Goal: Task Accomplishment & Management: Manage account settings

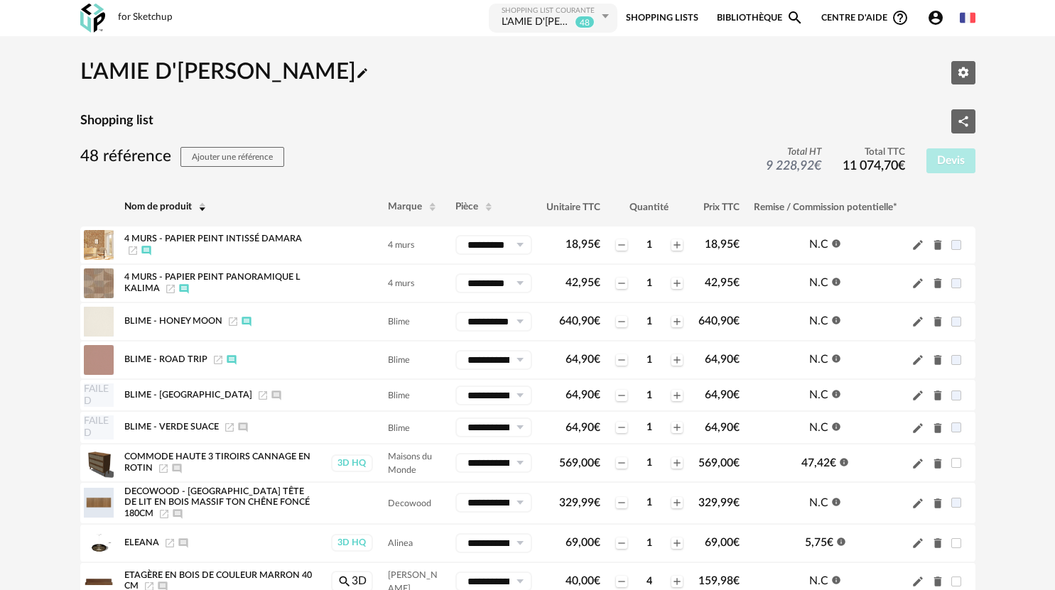
click at [943, 18] on icon "Account Circle icon" at bounding box center [935, 17] width 17 height 17
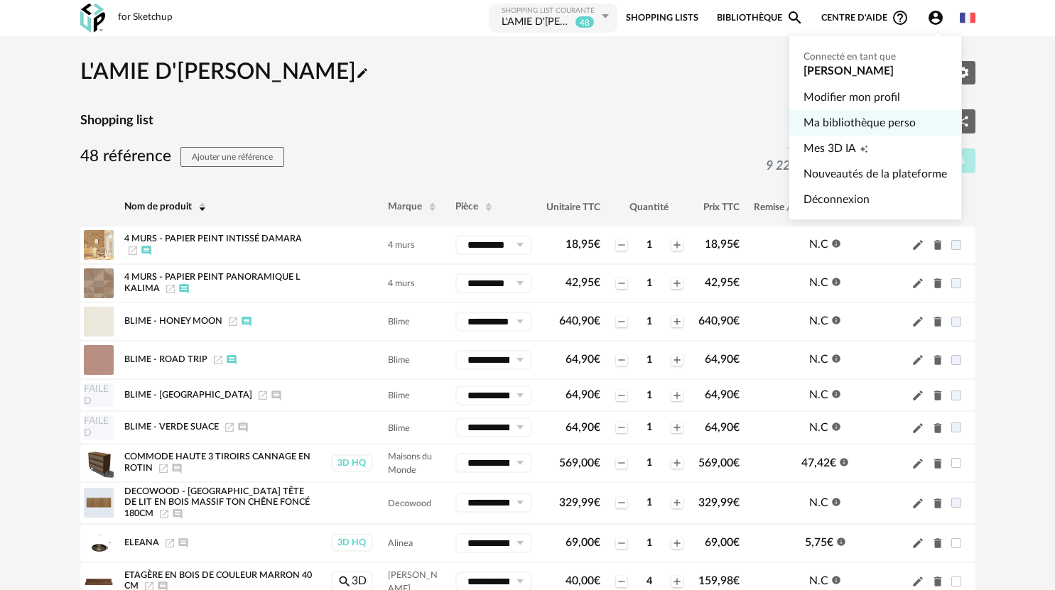
click at [838, 123] on link "Ma bibliothèque perso" at bounding box center [874, 123] width 143 height 26
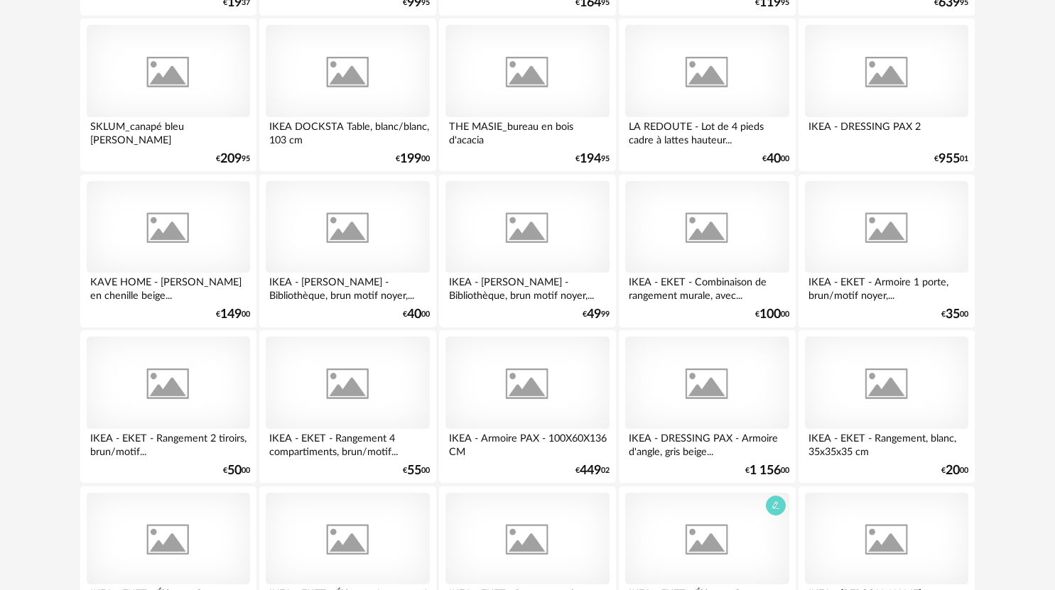
scroll to position [5378, 0]
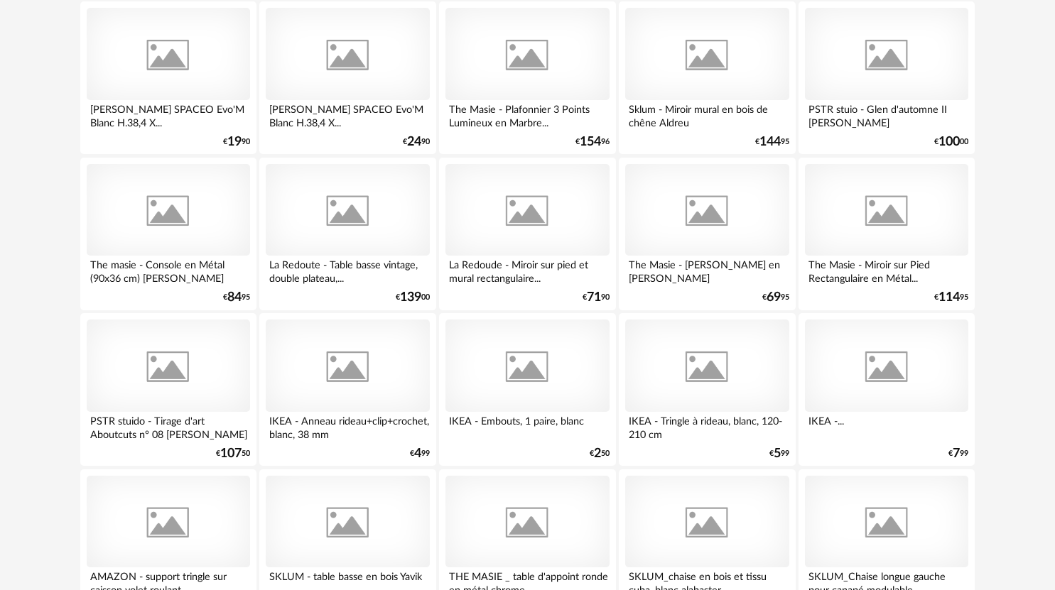
scroll to position [4827, 0]
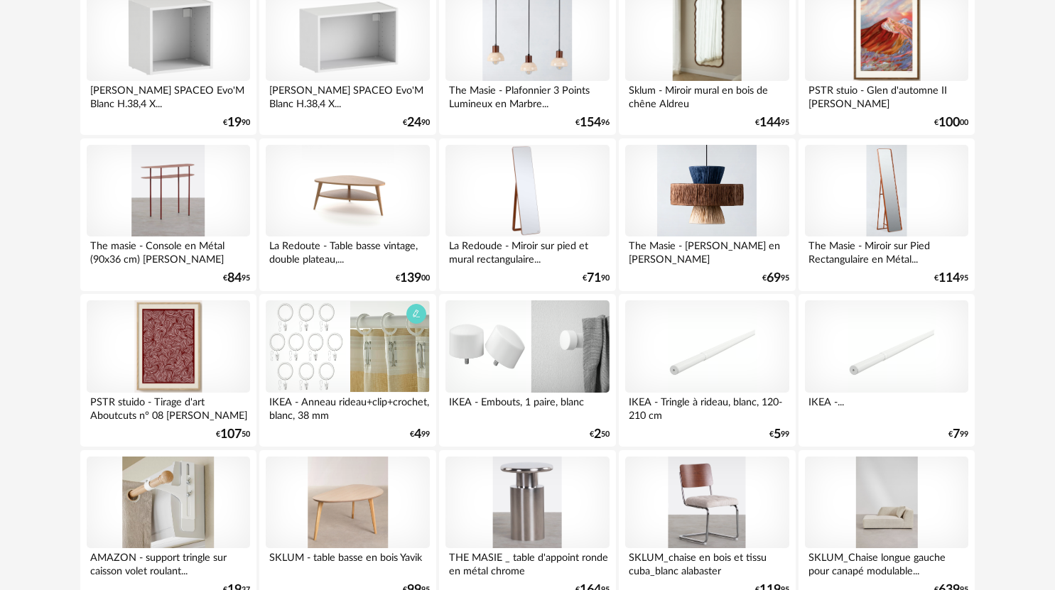
click at [356, 364] on div at bounding box center [347, 346] width 163 height 92
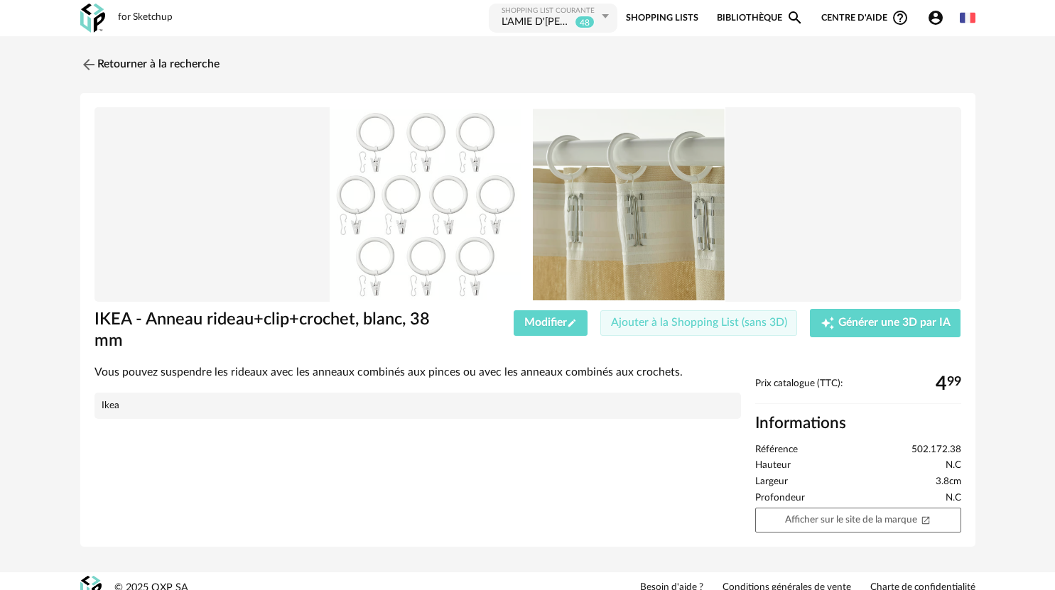
click at [670, 325] on span "Ajouter à la Shopping List (sans 3D)" at bounding box center [699, 322] width 176 height 11
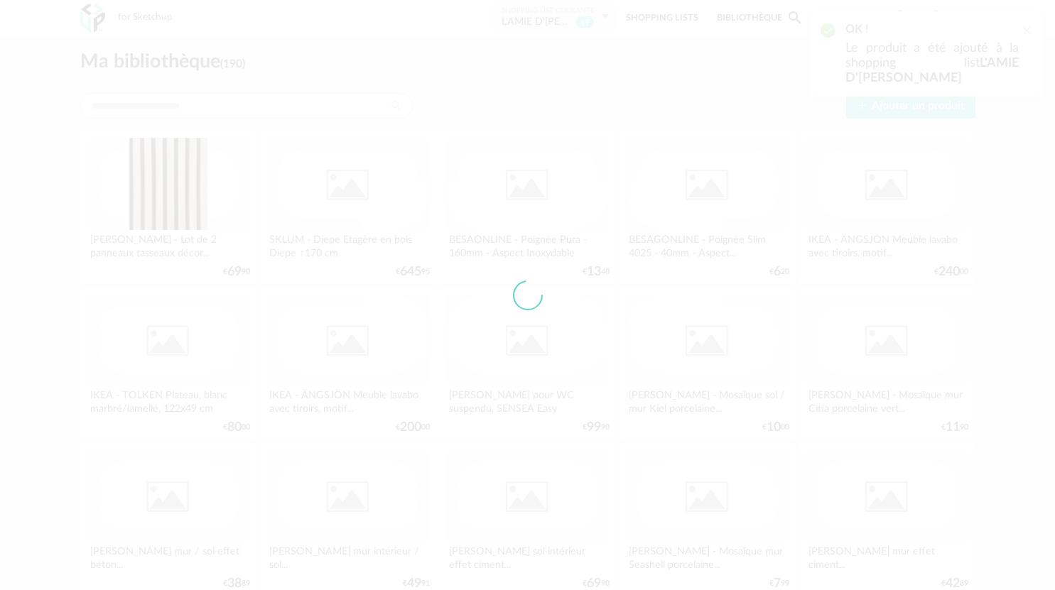
scroll to position [4827, 0]
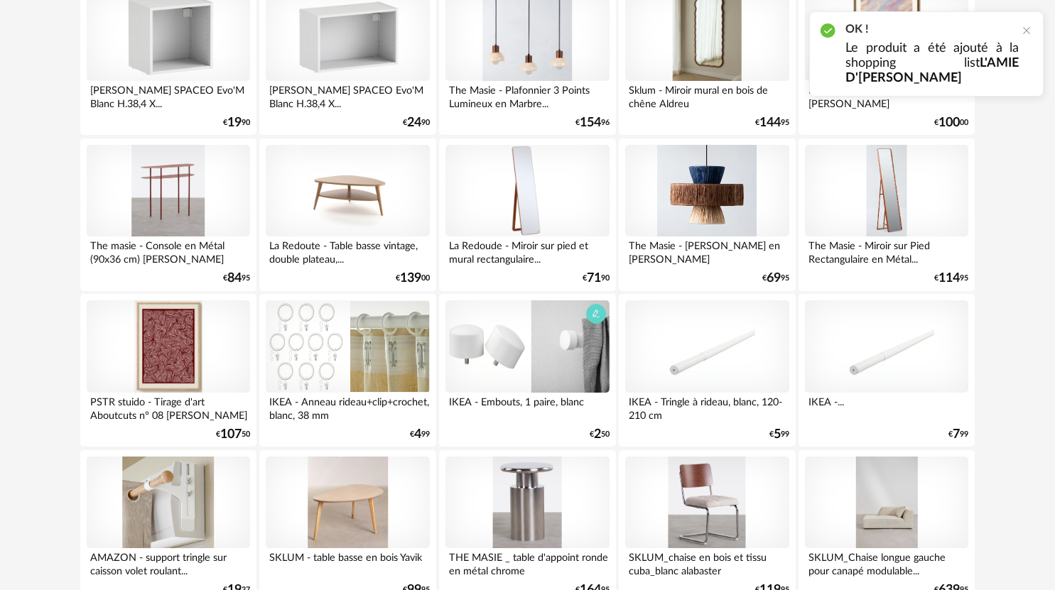
click at [556, 370] on div at bounding box center [526, 346] width 163 height 92
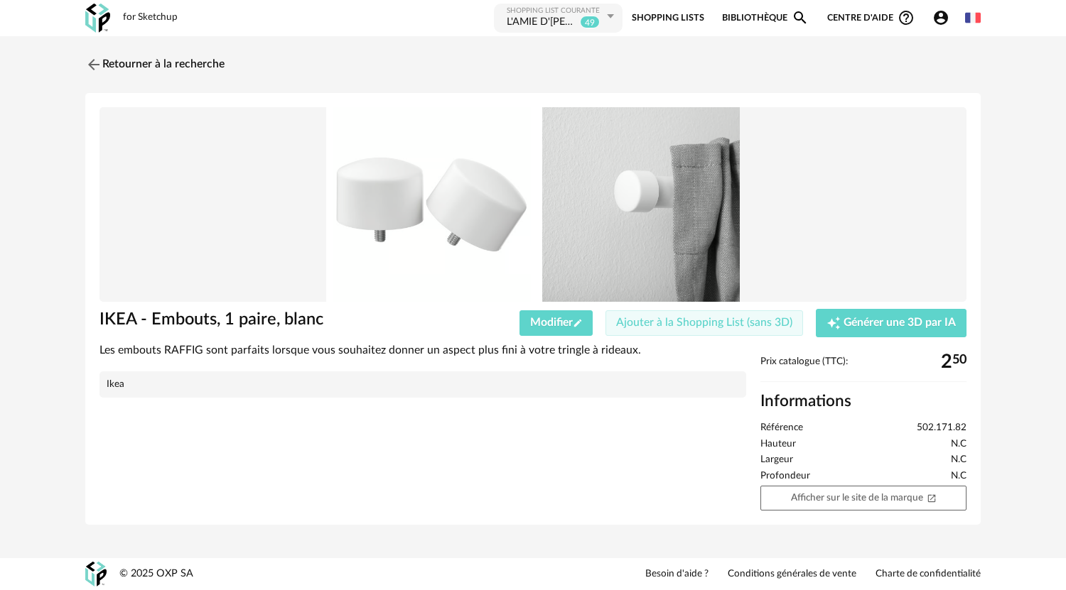
click at [664, 329] on button "Ajouter à la Shopping List (sans 3D)" at bounding box center [703, 323] width 197 height 26
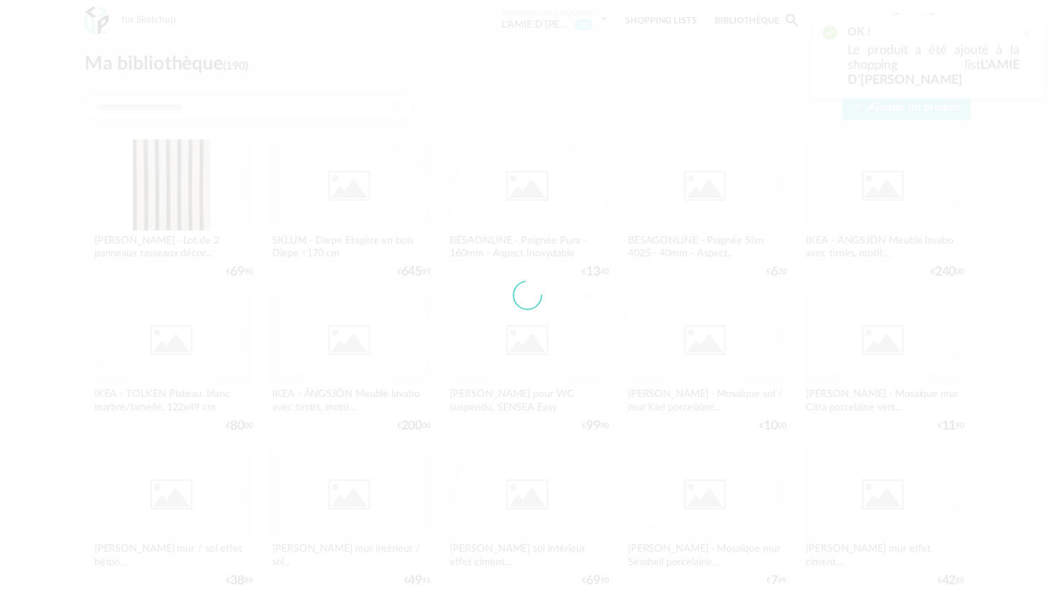
scroll to position [4827, 0]
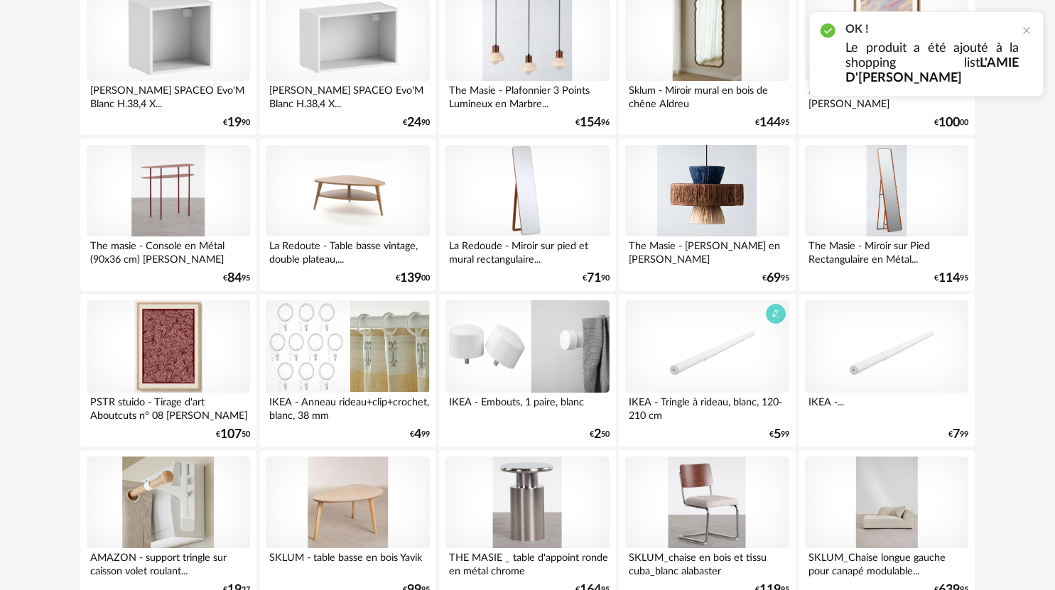
click at [676, 358] on div at bounding box center [706, 346] width 163 height 92
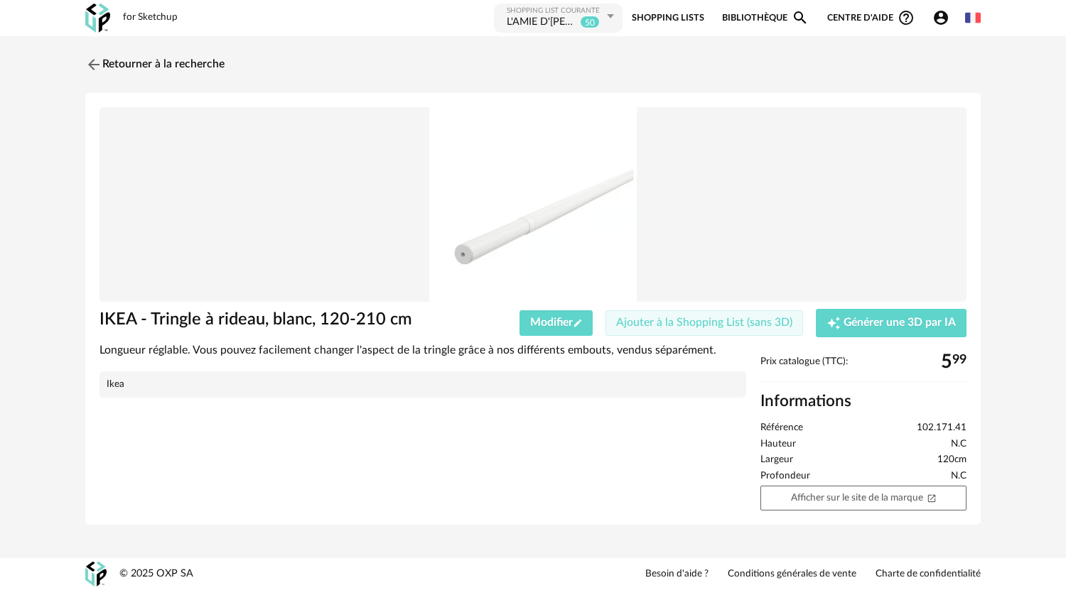
click at [642, 316] on button "Ajouter à la Shopping List (sans 3D)" at bounding box center [703, 323] width 197 height 26
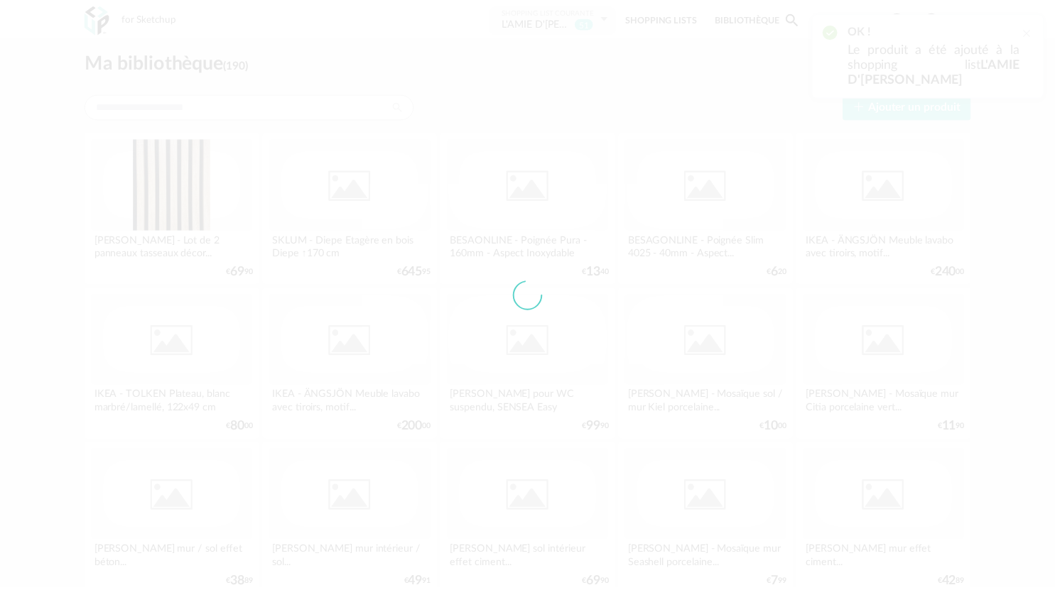
scroll to position [4827, 0]
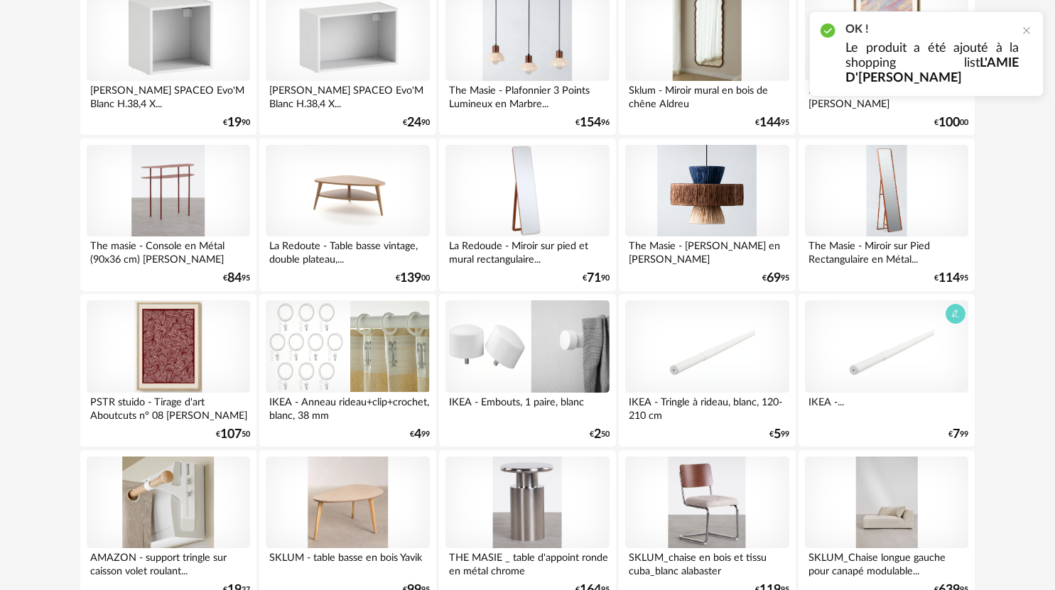
click at [865, 376] on div at bounding box center [886, 346] width 163 height 92
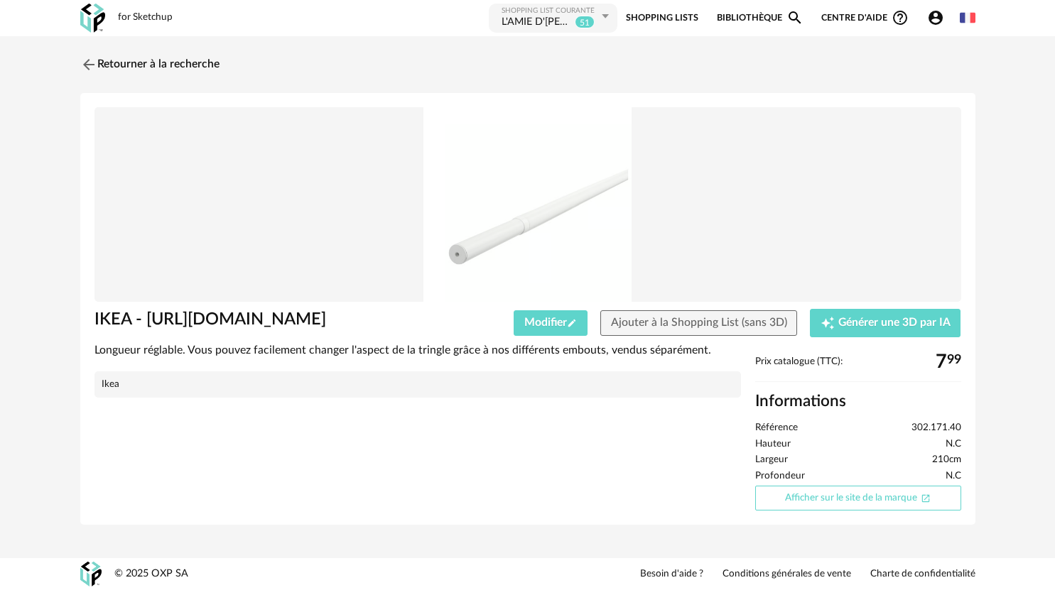
click at [847, 511] on link "Afficher sur le site de la marque Open In New icon" at bounding box center [858, 498] width 206 height 25
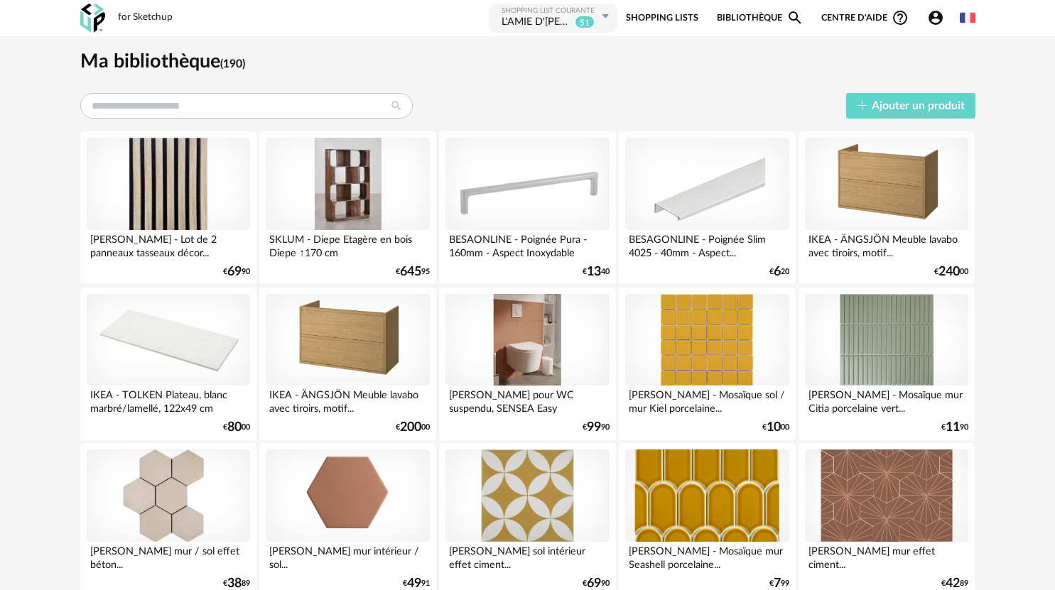
click at [606, 13] on icon at bounding box center [605, 17] width 18 height 26
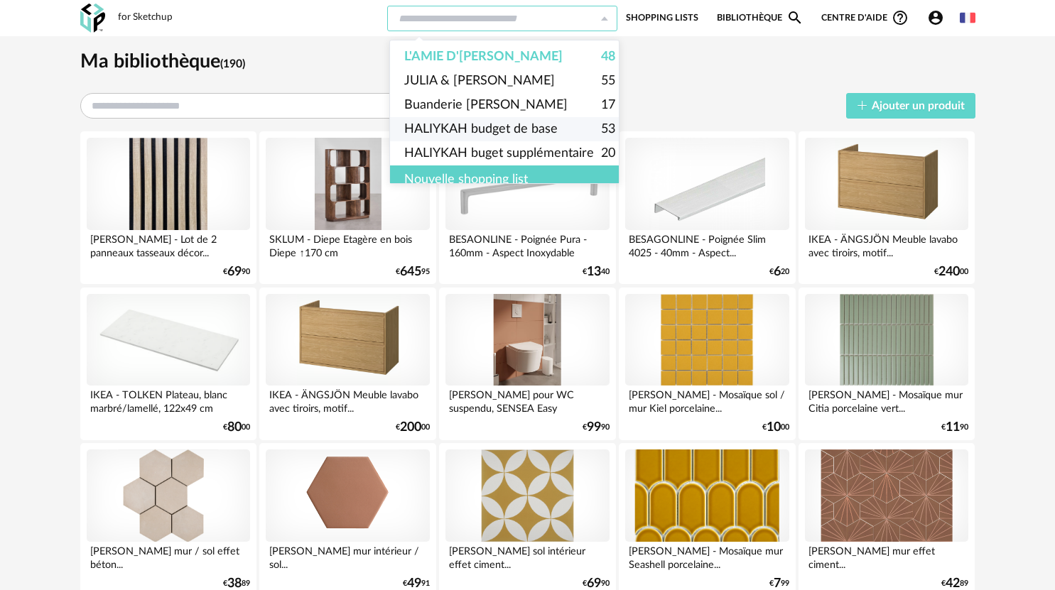
click at [487, 136] on span "HALIYKAH budget de base" at bounding box center [480, 129] width 153 height 24
type input "**********"
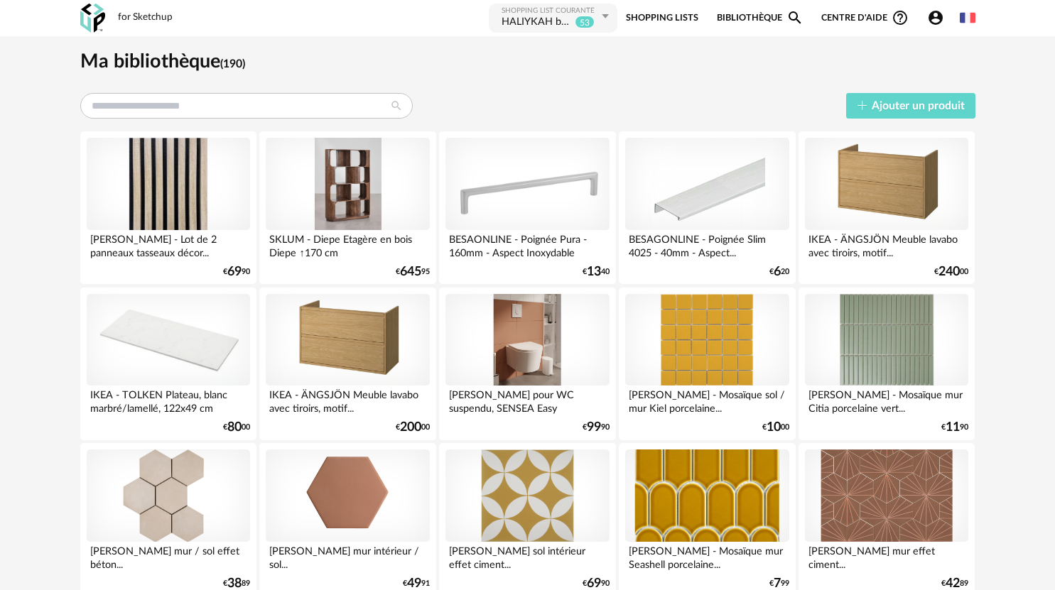
click at [550, 26] on div "HALIYKAH budget de base" at bounding box center [537, 23] width 70 height 14
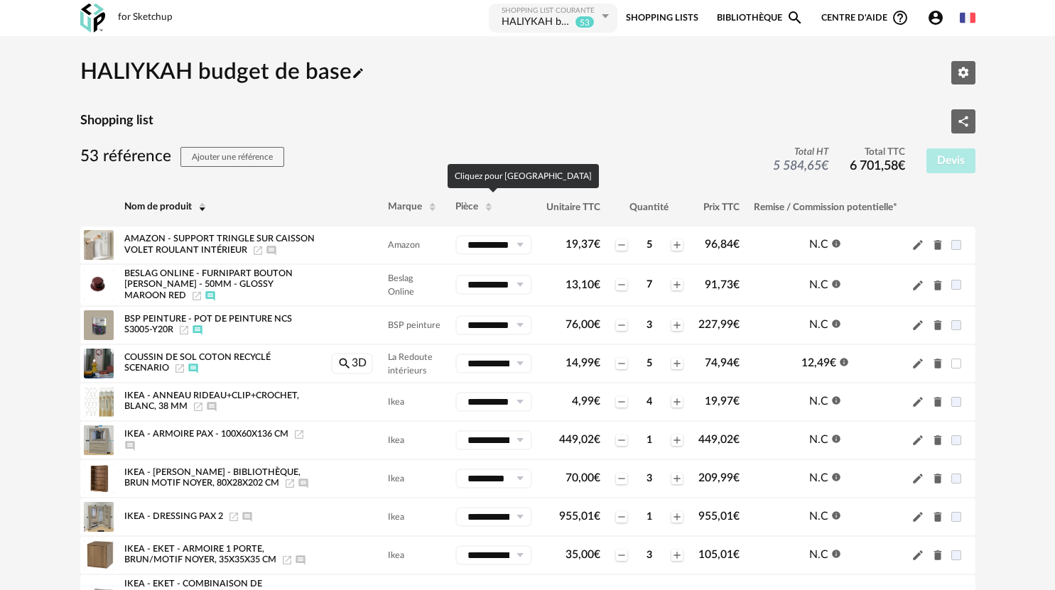
click at [462, 210] on th "Pièce" at bounding box center [493, 207] width 91 height 38
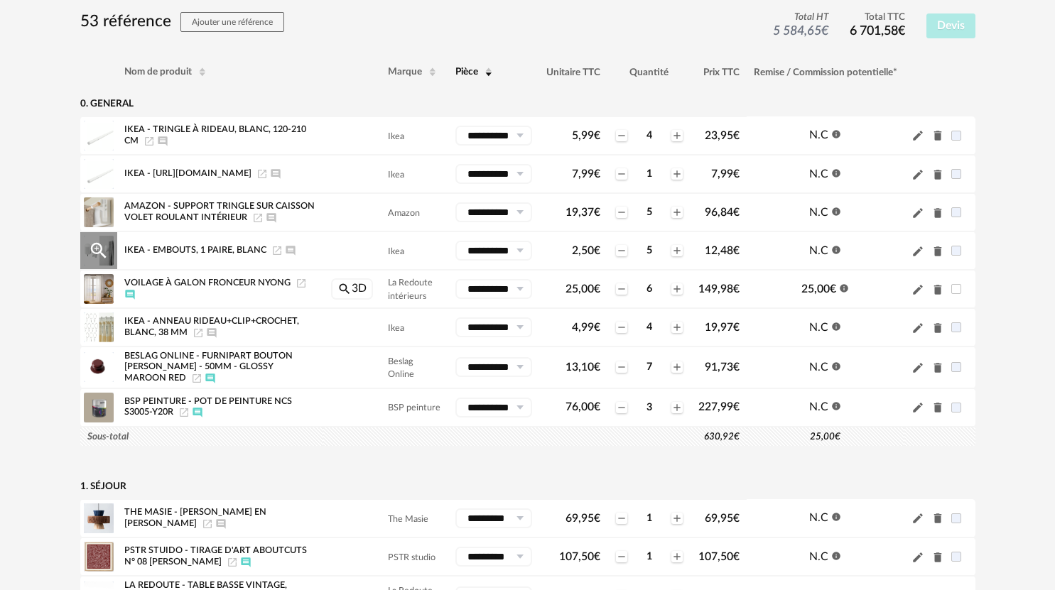
scroll to position [142, 0]
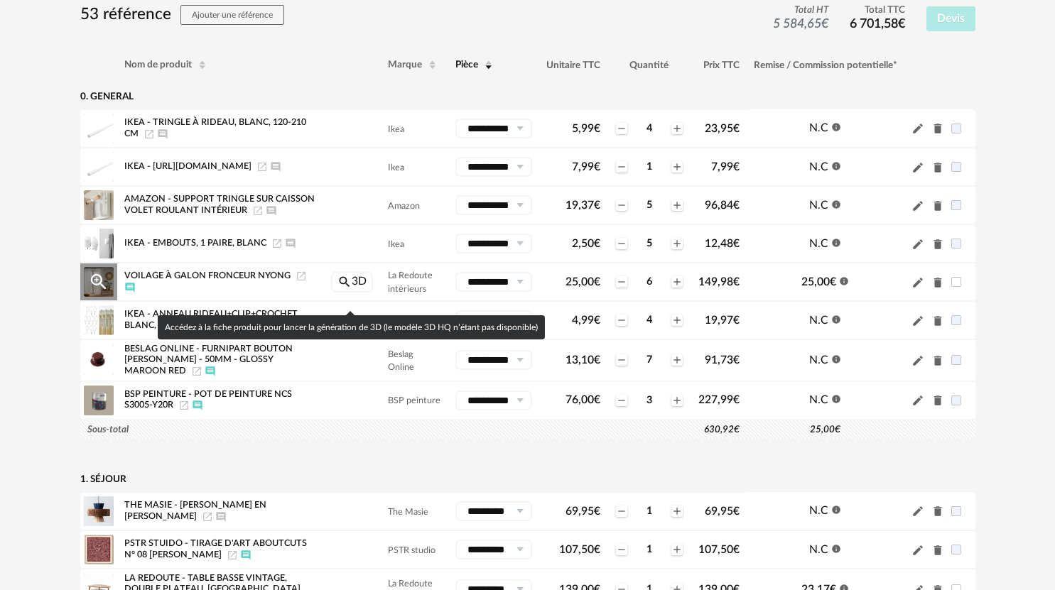
click at [355, 293] on link "Magnify icon 3D" at bounding box center [352, 281] width 42 height 21
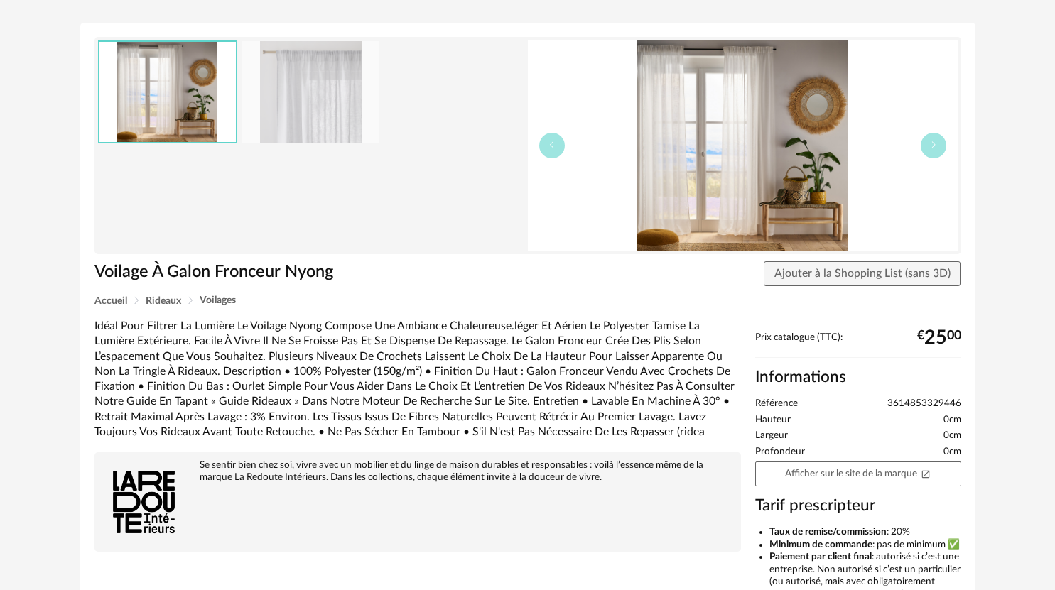
scroll to position [71, 0]
click at [831, 476] on link "Afficher sur le site de la marque Open In New icon" at bounding box center [858, 473] width 206 height 25
drag, startPoint x: 98, startPoint y: 269, endPoint x: 341, endPoint y: 269, distance: 242.9
click at [341, 269] on h1 "Voilage À Galon Fronceur Nyong" at bounding box center [270, 272] width 353 height 22
copy h1 "Voilage À Galon Fronceur Nyong"
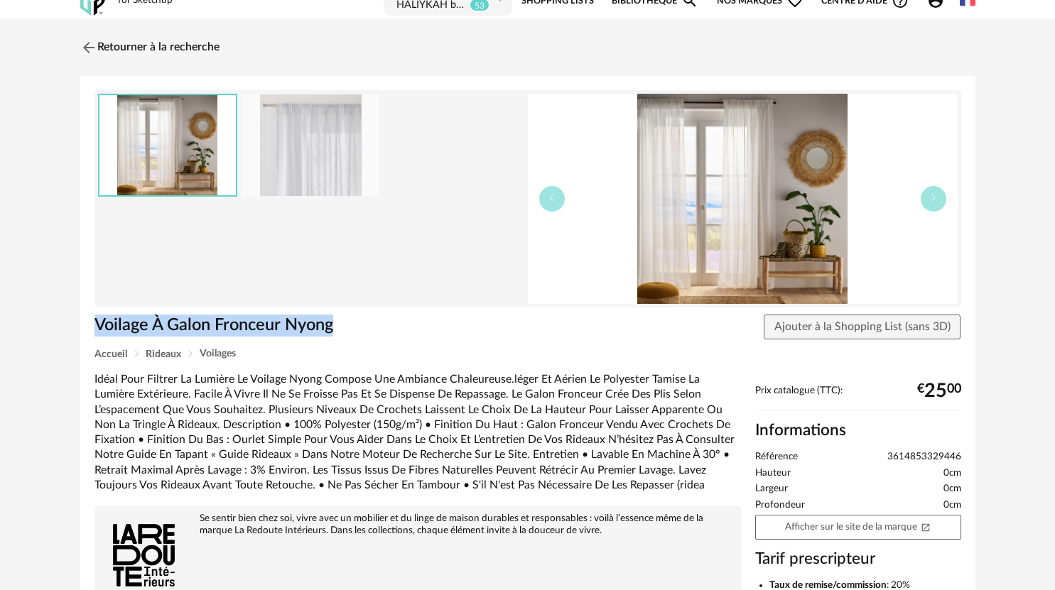
scroll to position [0, 0]
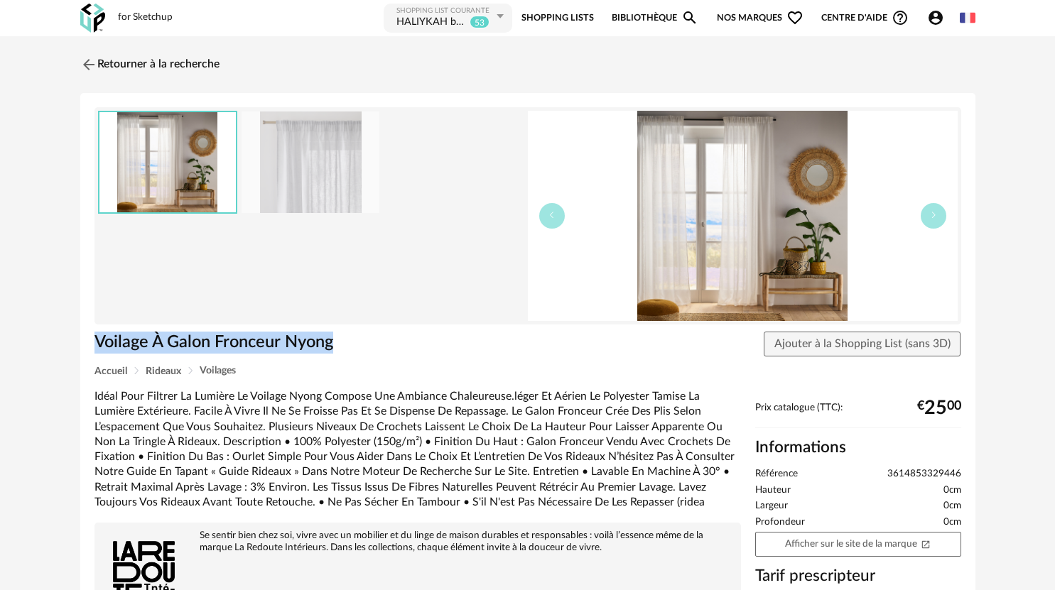
click at [92, 21] on img at bounding box center [92, 18] width 25 height 29
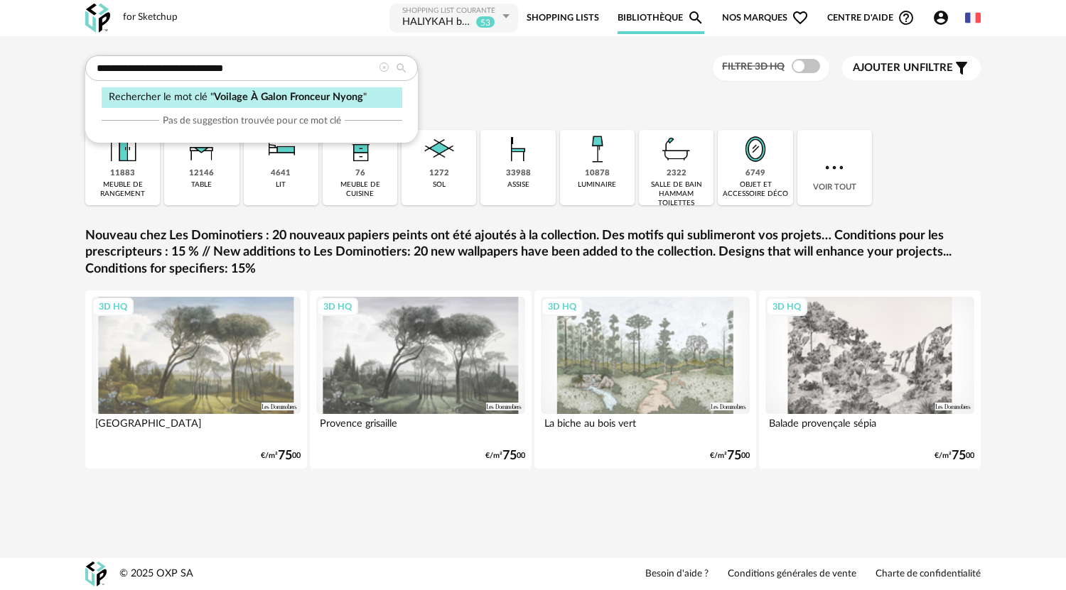
type input "**********"
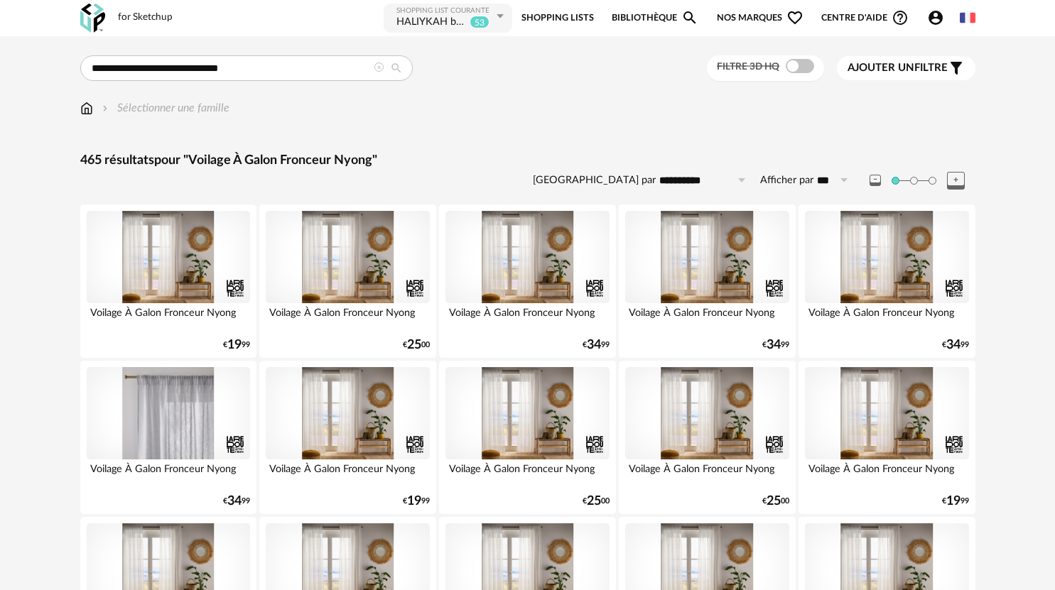
click at [175, 422] on div at bounding box center [168, 413] width 163 height 92
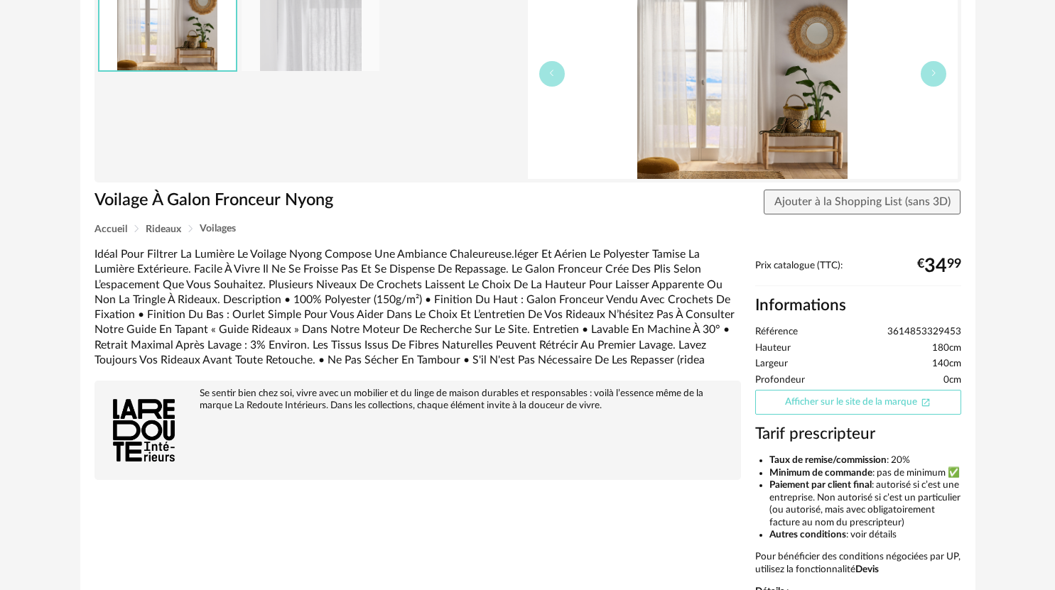
scroll to position [213, 0]
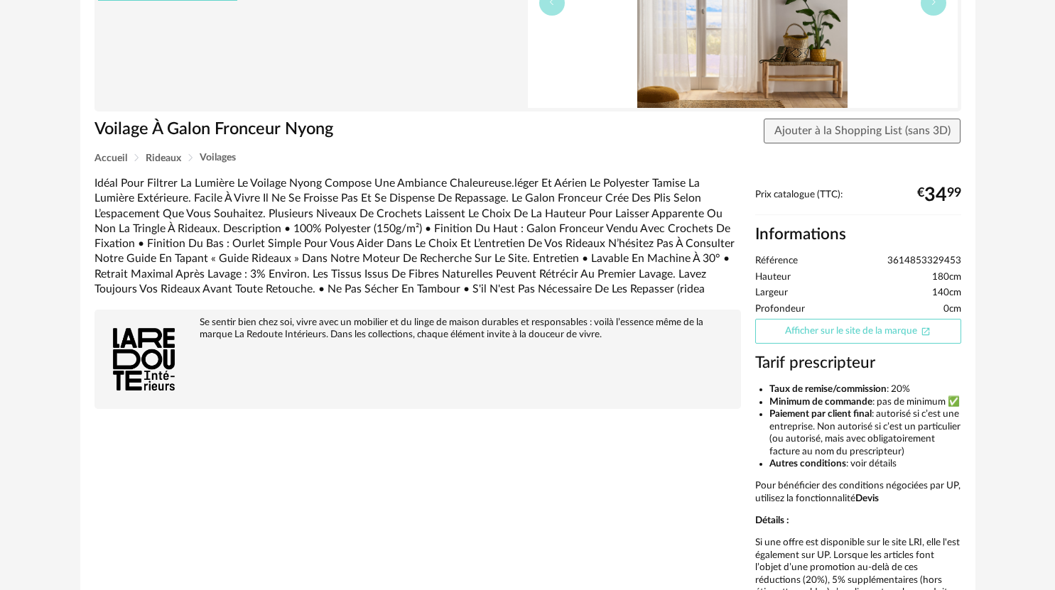
click at [840, 332] on link "Afficher sur le site de la marque Open In New icon" at bounding box center [858, 331] width 206 height 25
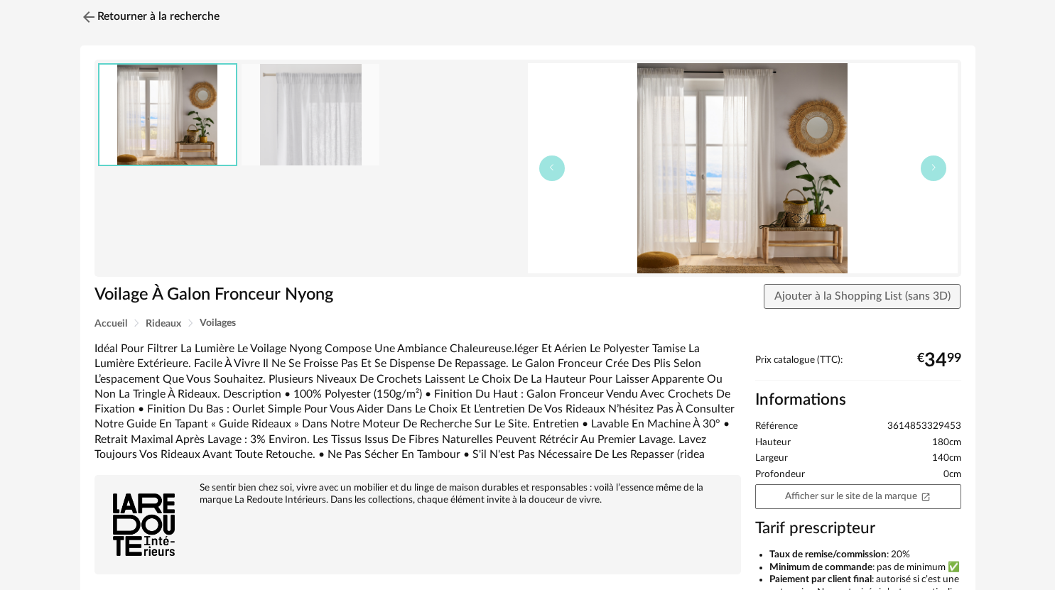
scroll to position [0, 0]
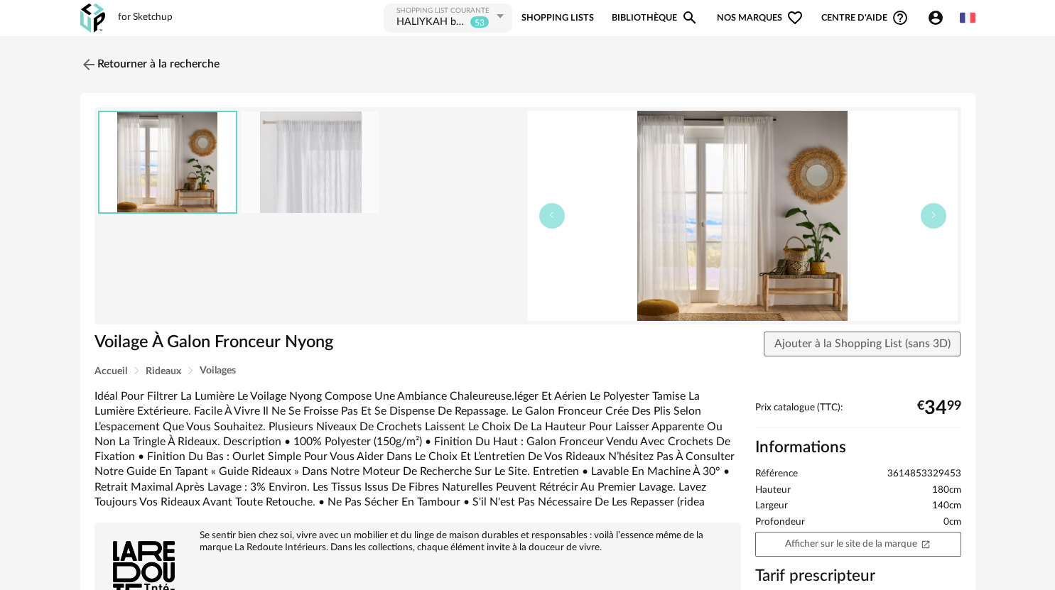
click at [406, 24] on div "HALIYKAH budget de base" at bounding box center [431, 23] width 70 height 14
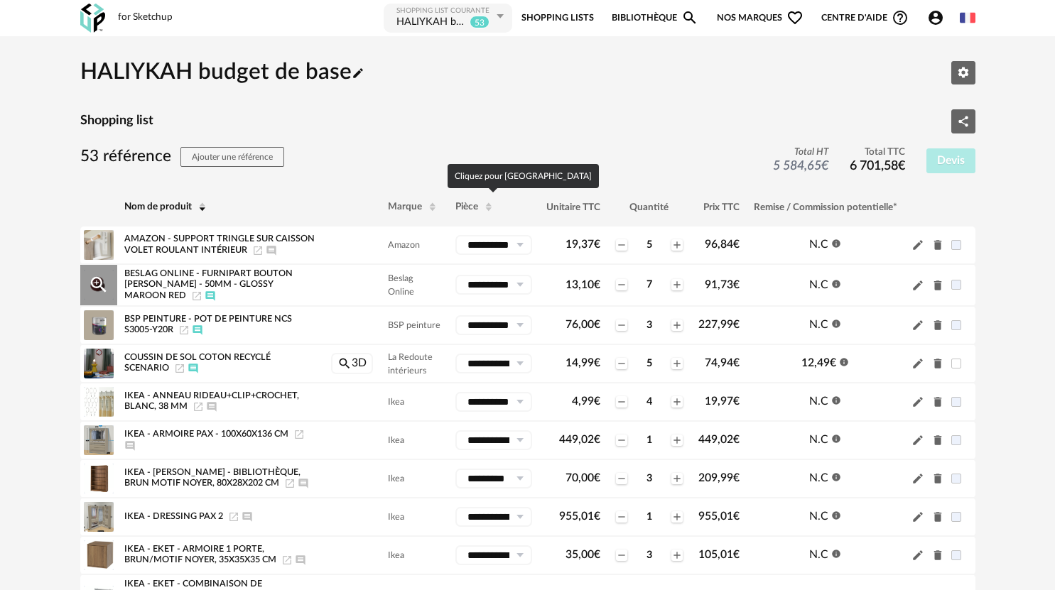
drag, startPoint x: 463, startPoint y: 207, endPoint x: 341, endPoint y: 508, distance: 325.0
click at [463, 207] on span "Pièce" at bounding box center [466, 207] width 23 height 10
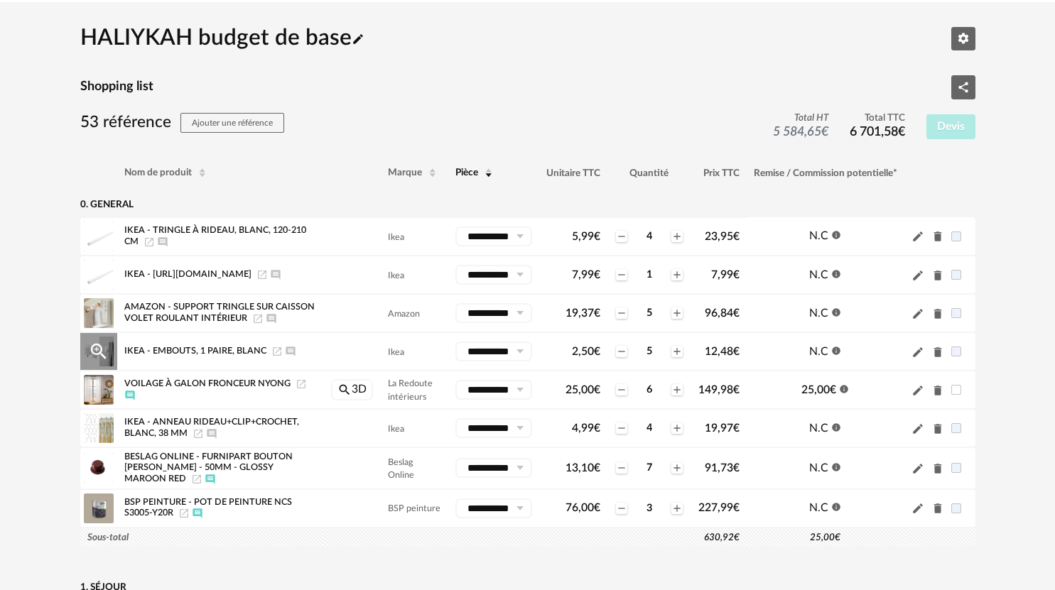
scroll to position [71, 0]
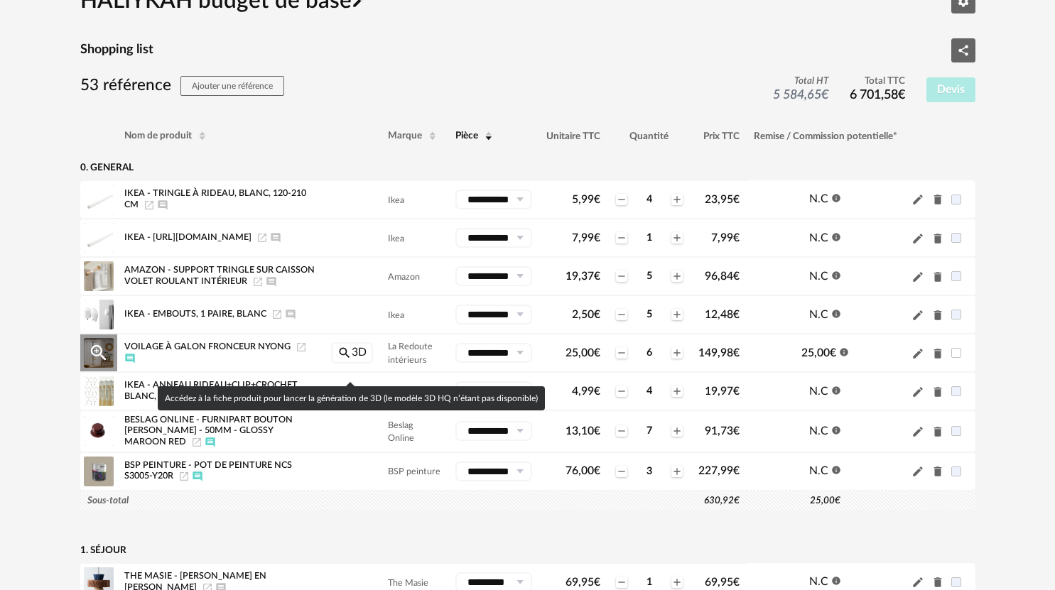
click at [355, 364] on link "Magnify icon 3D" at bounding box center [352, 352] width 42 height 21
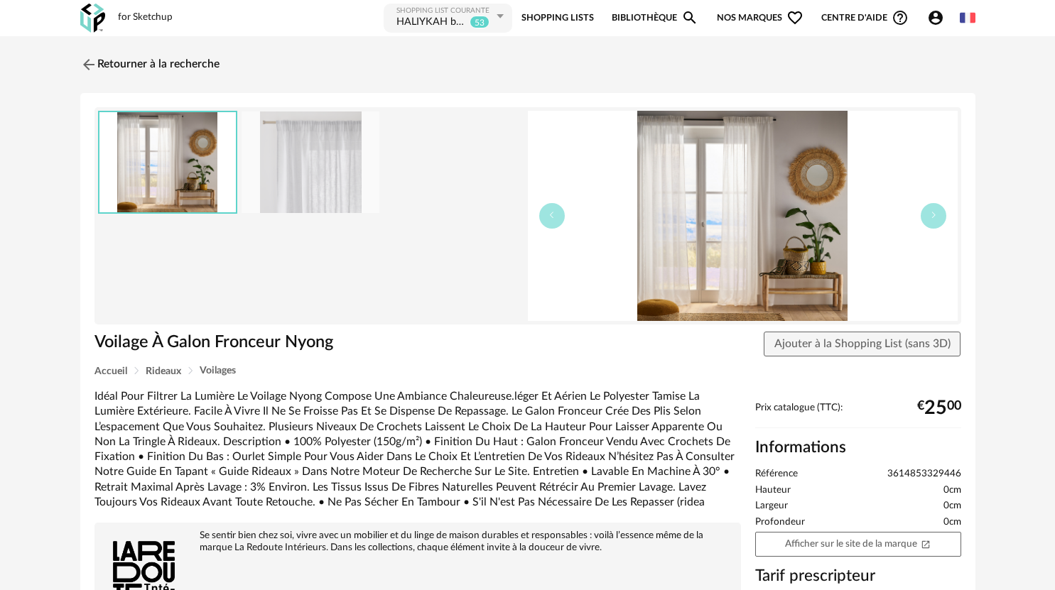
click at [500, 19] on icon at bounding box center [500, 17] width 18 height 26
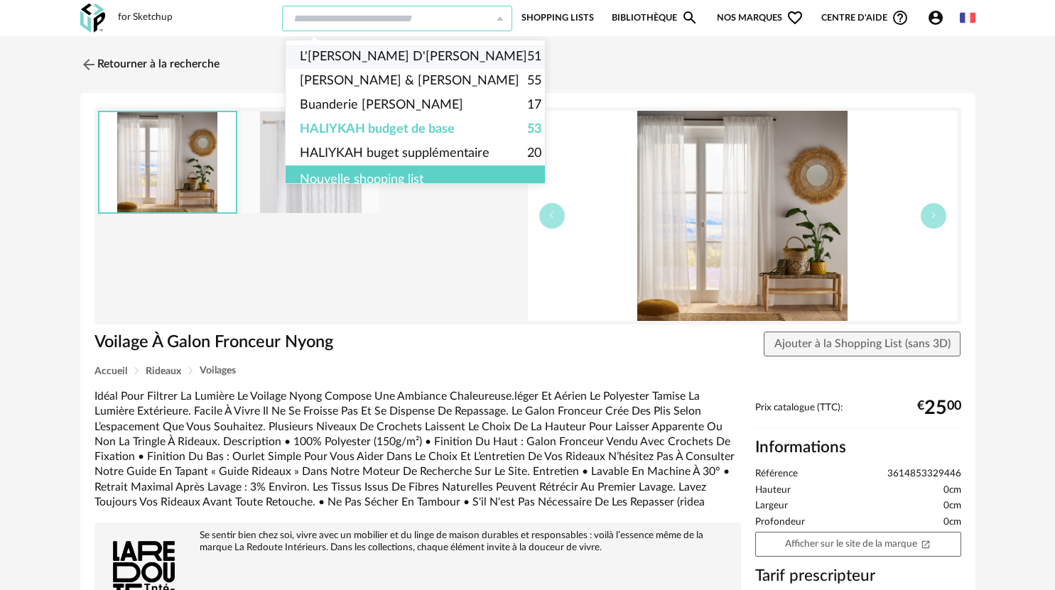
click at [374, 59] on span "L'[PERSON_NAME] D'[PERSON_NAME]" at bounding box center [413, 57] width 227 height 24
type input "**********"
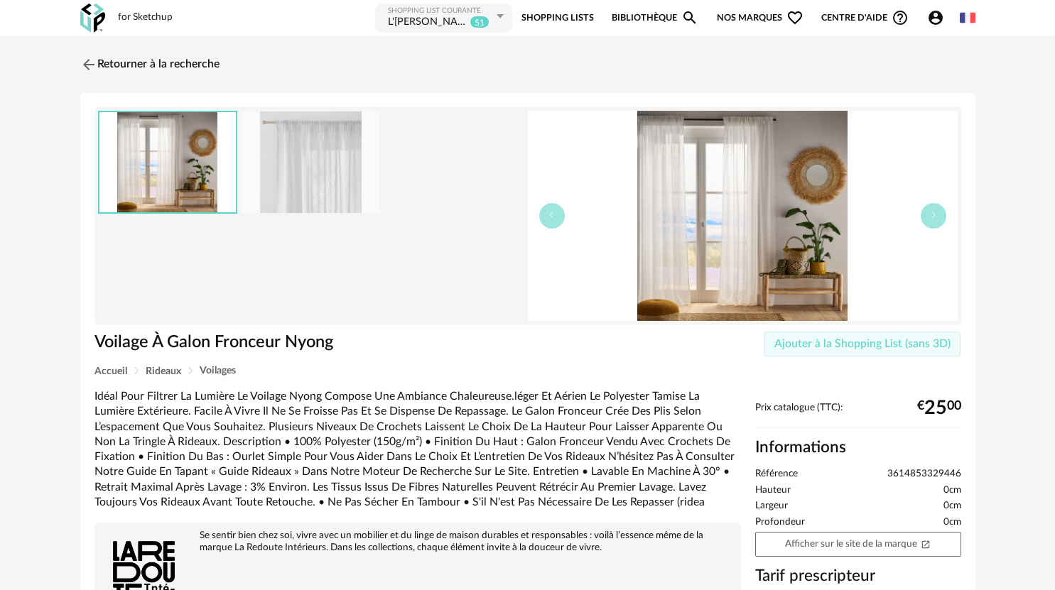
click at [877, 345] on span "Ajouter à la Shopping List (sans 3D)" at bounding box center [862, 343] width 176 height 11
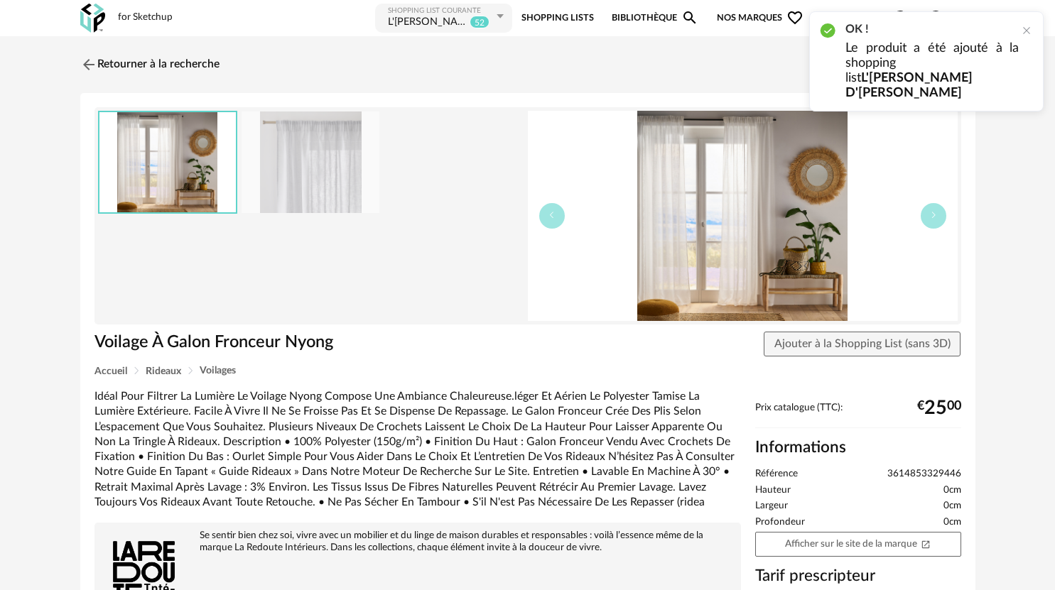
click at [429, 20] on div "L'[PERSON_NAME] D'[PERSON_NAME]" at bounding box center [427, 23] width 79 height 14
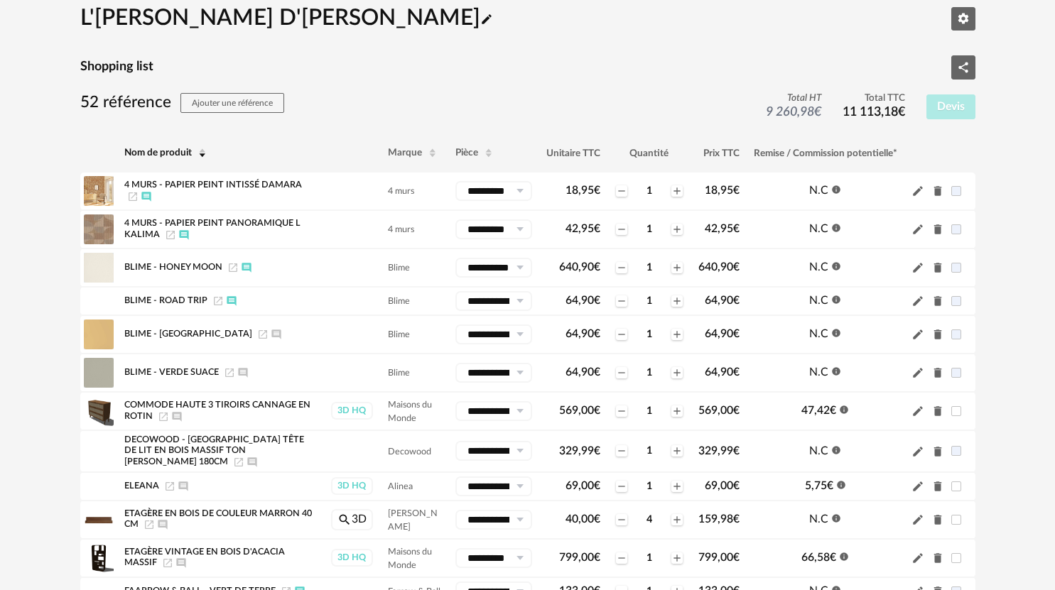
scroll to position [71, 0]
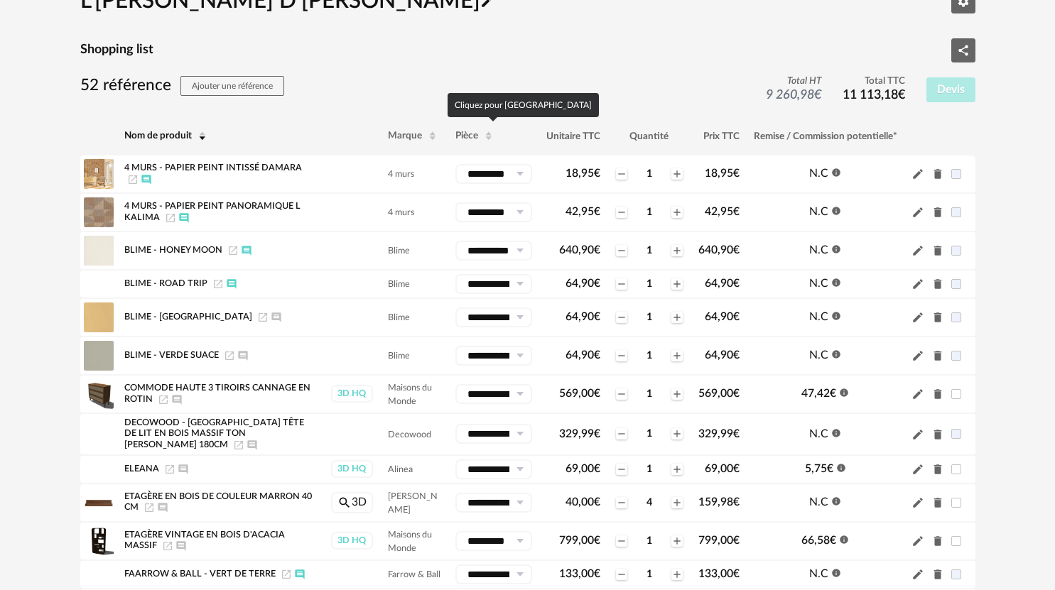
click at [457, 130] on th "Pièce" at bounding box center [493, 136] width 91 height 38
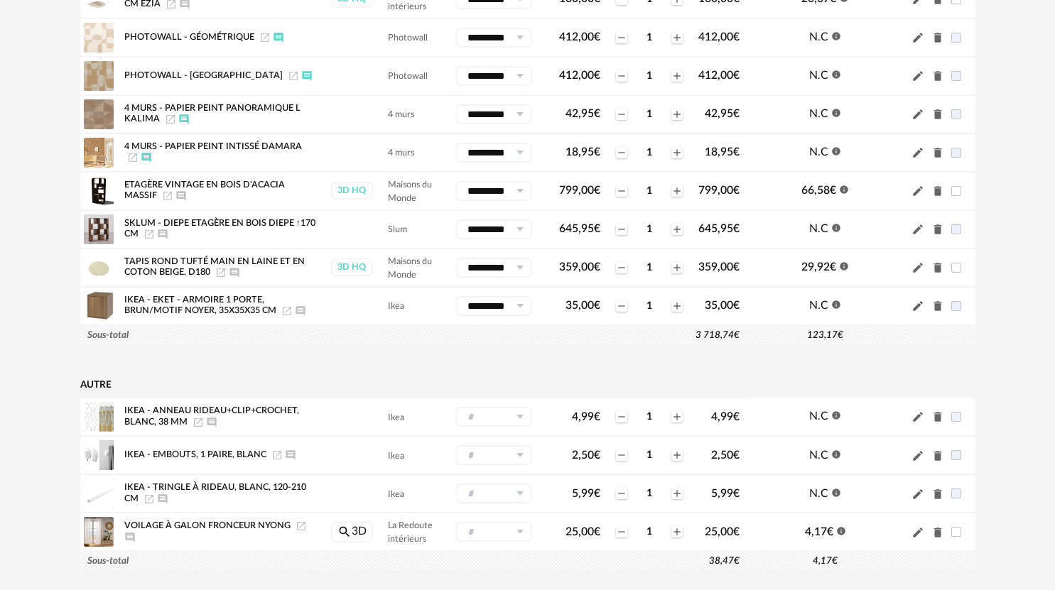
scroll to position [860, 0]
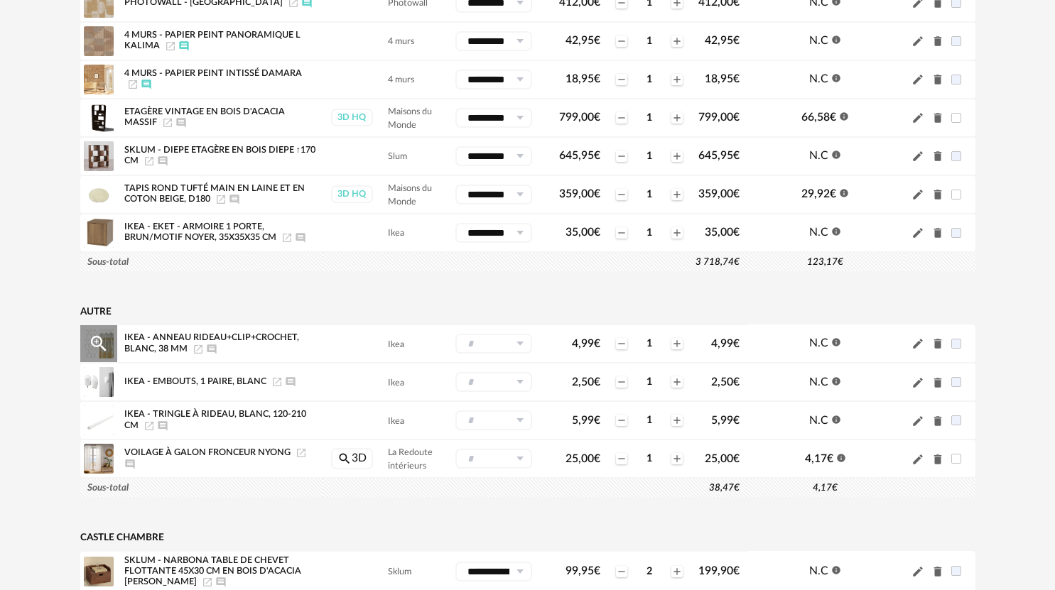
click at [524, 343] on icon at bounding box center [520, 344] width 18 height 20
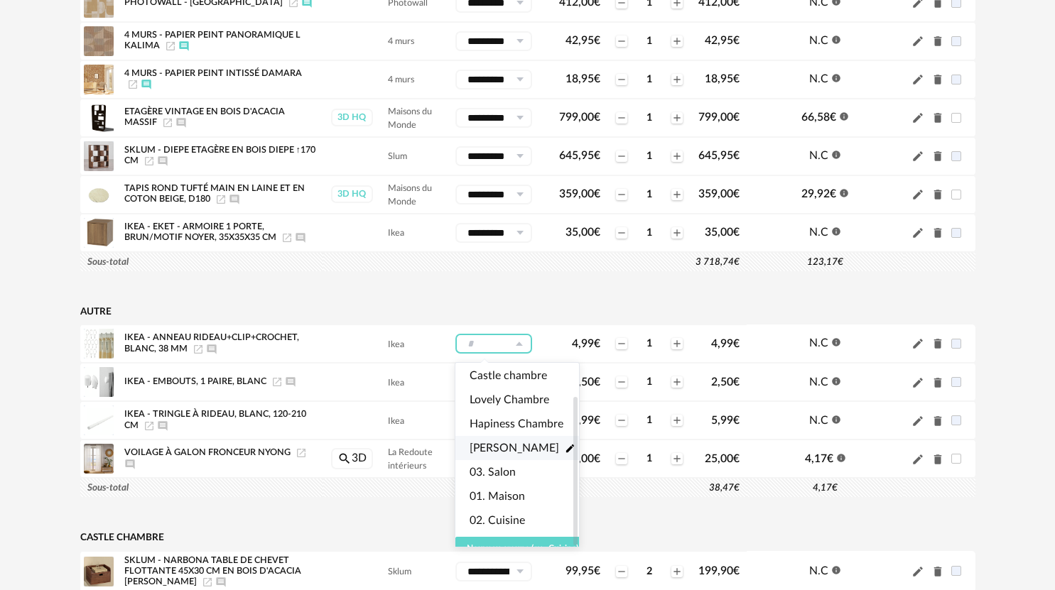
scroll to position [40, 0]
click at [537, 484] on li "01. Maison Pencil icon" at bounding box center [522, 494] width 134 height 24
type input "**********"
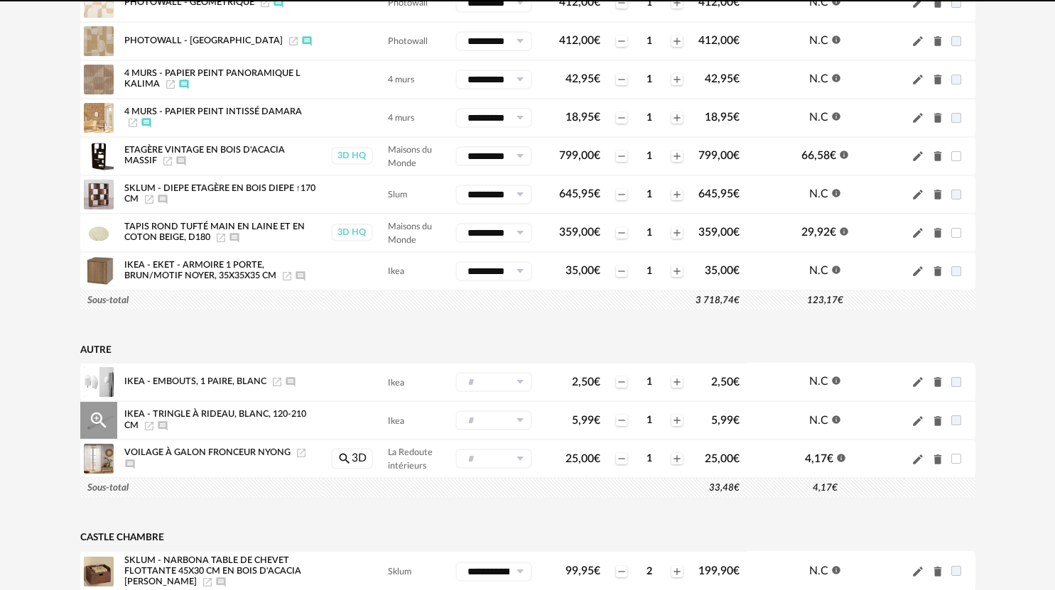
scroll to position [898, 0]
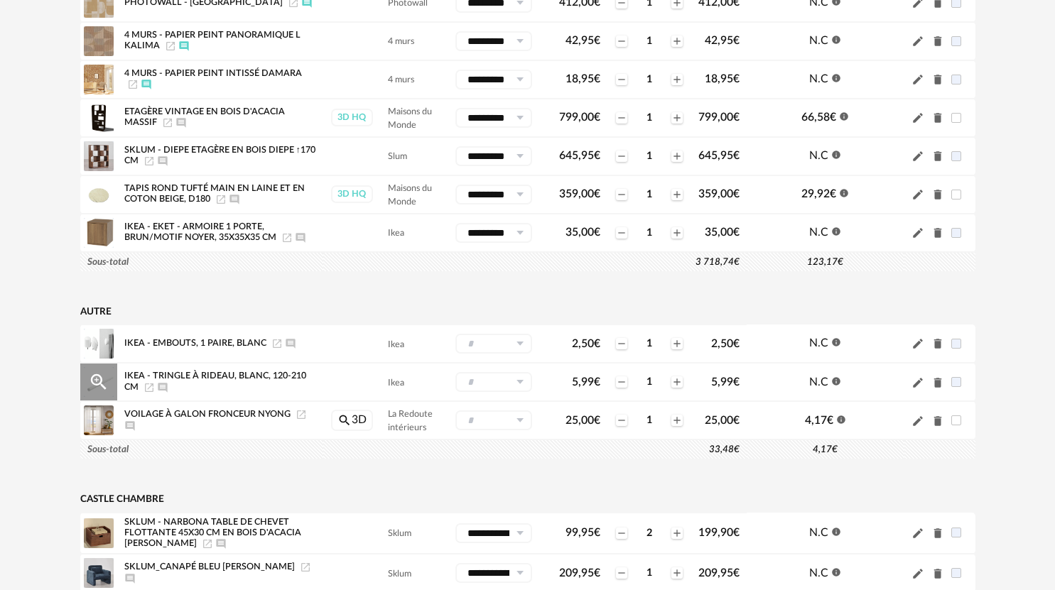
click at [521, 379] on icon at bounding box center [520, 382] width 18 height 20
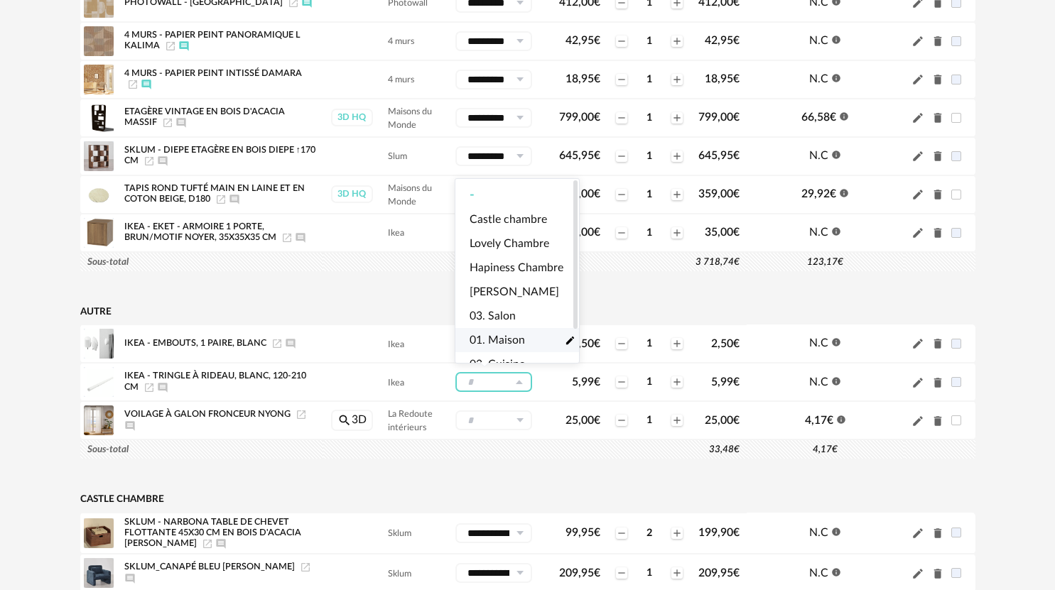
click at [524, 336] on li "01. Maison Pencil icon" at bounding box center [522, 340] width 134 height 24
type input "**********"
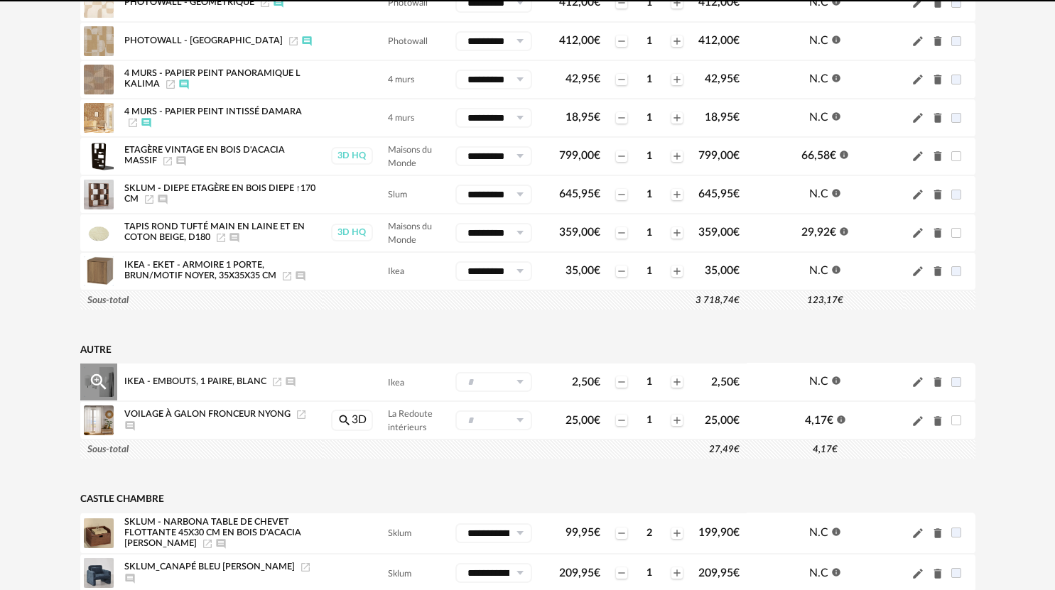
scroll to position [936, 0]
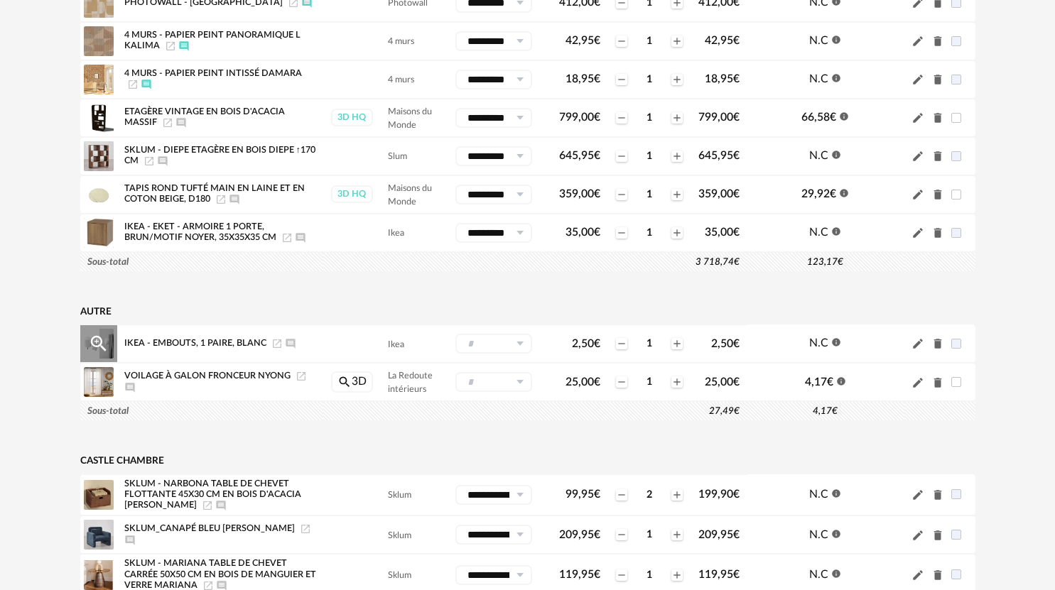
click at [517, 345] on icon at bounding box center [520, 344] width 18 height 20
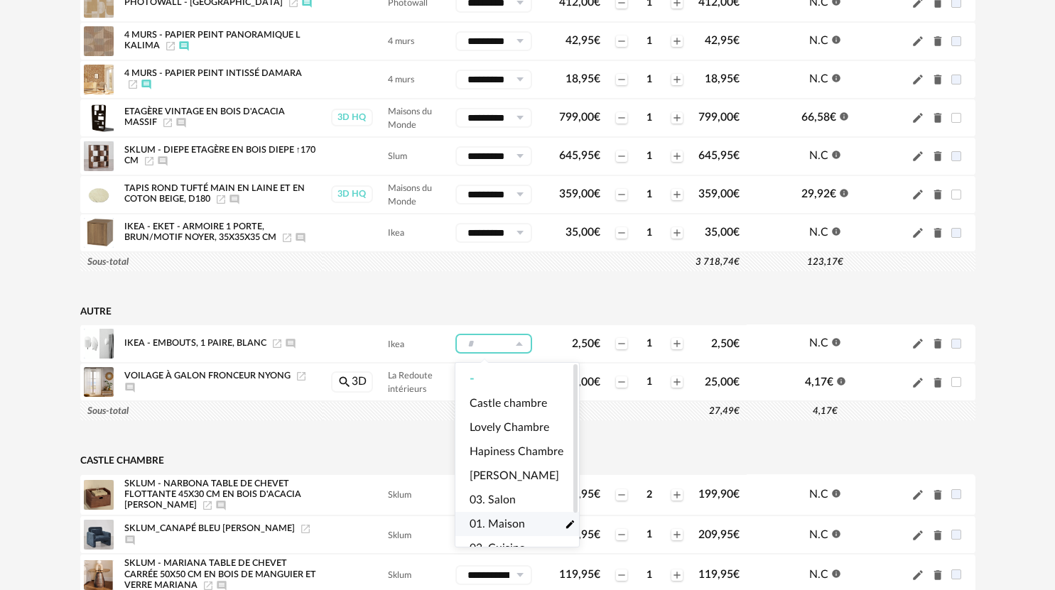
click at [513, 525] on span "01. Maison" at bounding box center [497, 524] width 55 height 16
type input "**********"
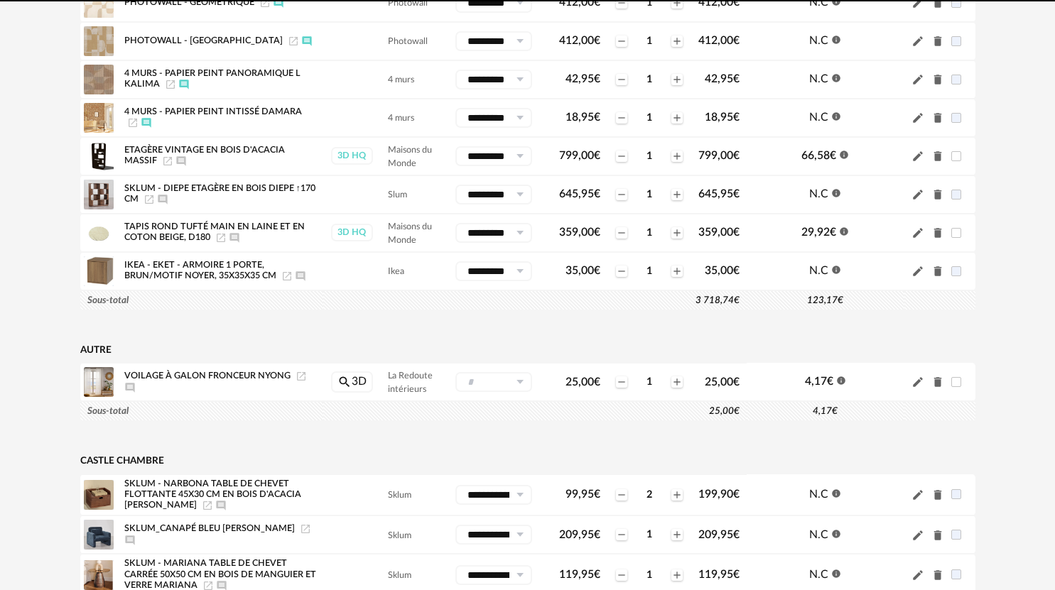
scroll to position [975, 0]
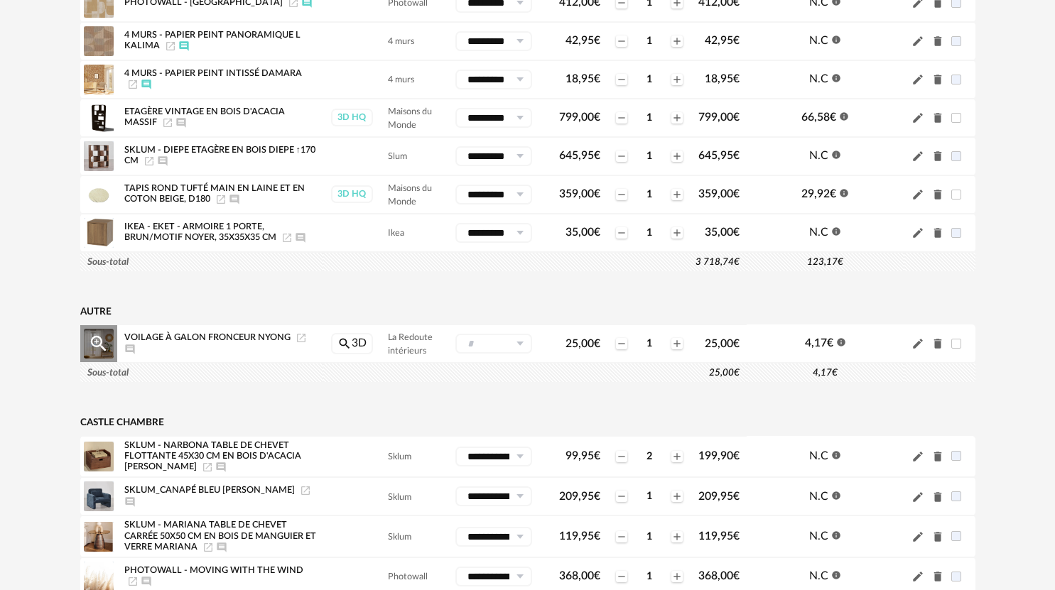
click at [134, 347] on icon "Ajouter un commentaire" at bounding box center [129, 349] width 9 height 9
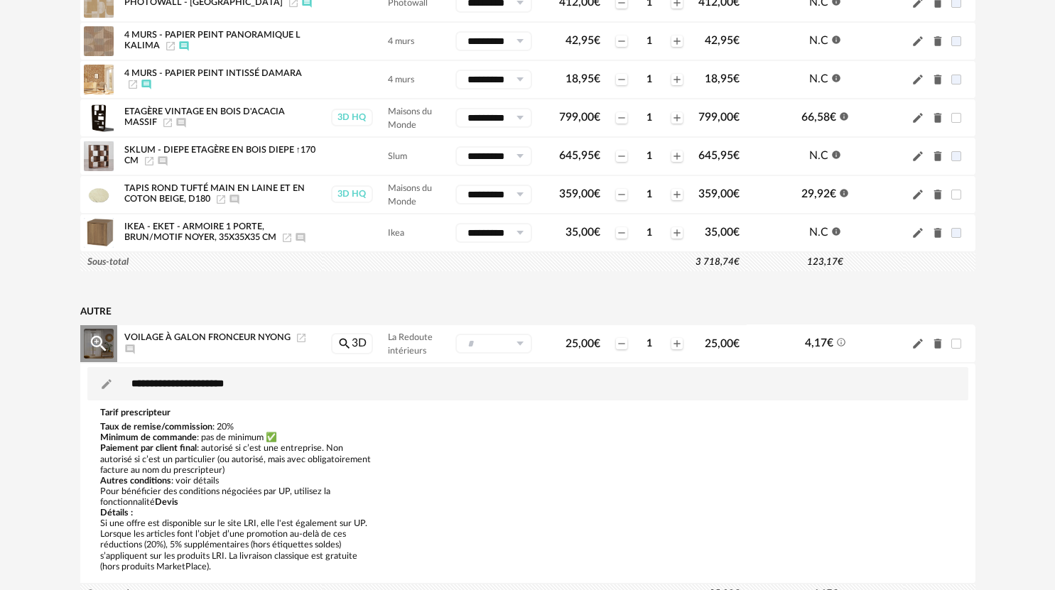
click at [297, 337] on icon "Launch icon" at bounding box center [301, 337] width 11 height 11
click at [178, 384] on textarea at bounding box center [541, 384] width 842 height 21
type textarea "**********"
click at [368, 291] on td at bounding box center [527, 285] width 895 height 27
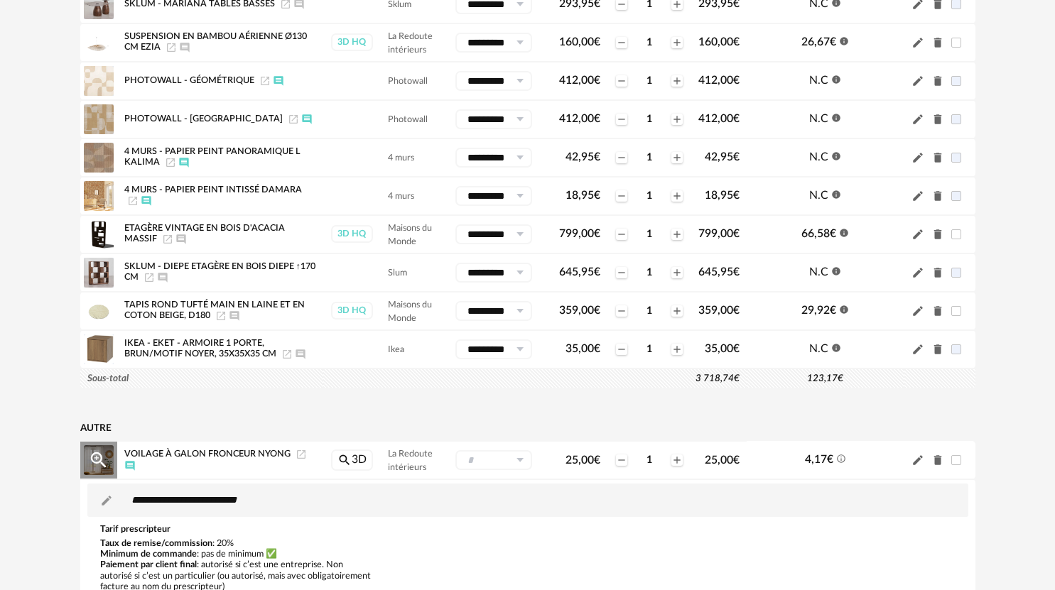
scroll to position [904, 0]
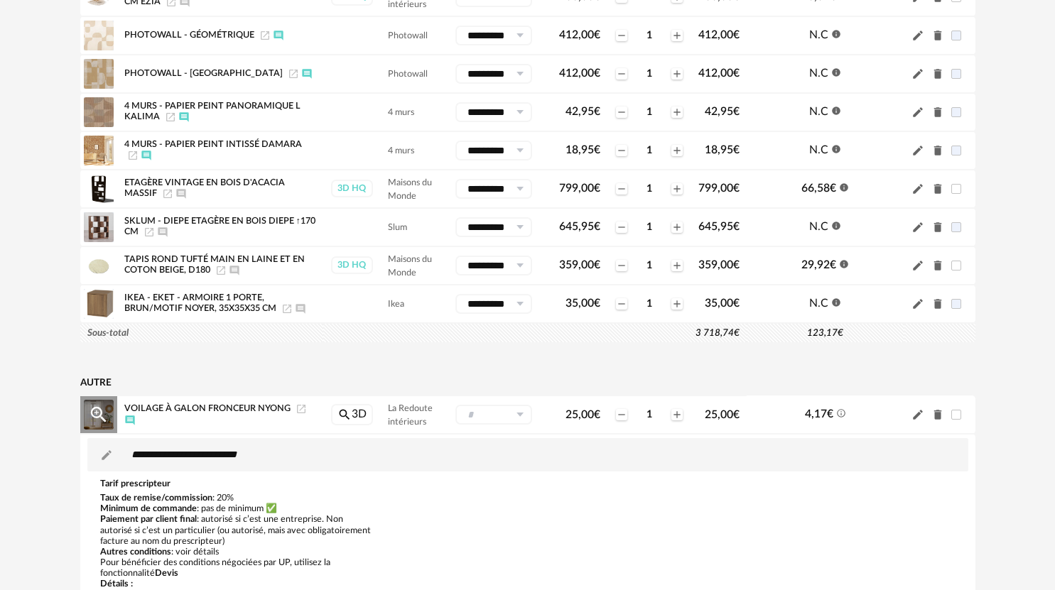
click at [517, 413] on icon at bounding box center [520, 415] width 18 height 20
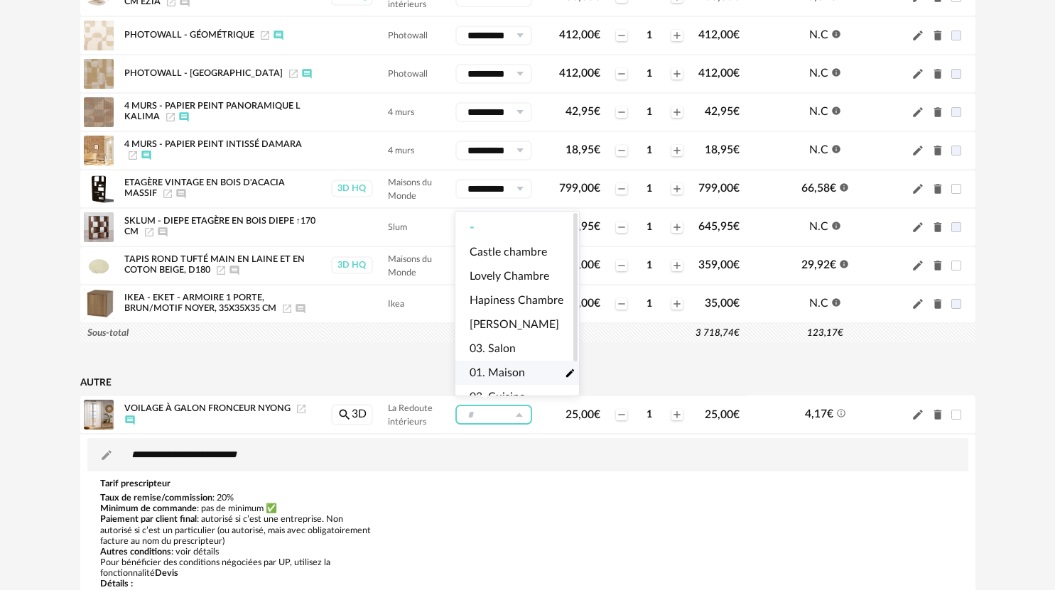
click at [499, 367] on span "01. Maison" at bounding box center [497, 373] width 55 height 16
type input "**********"
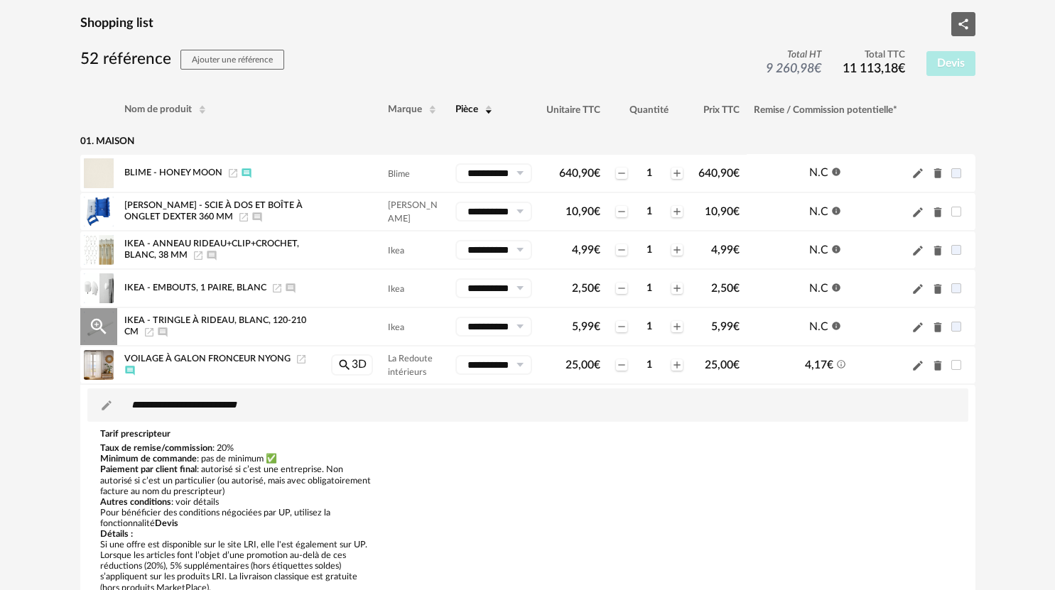
scroll to position [168, 0]
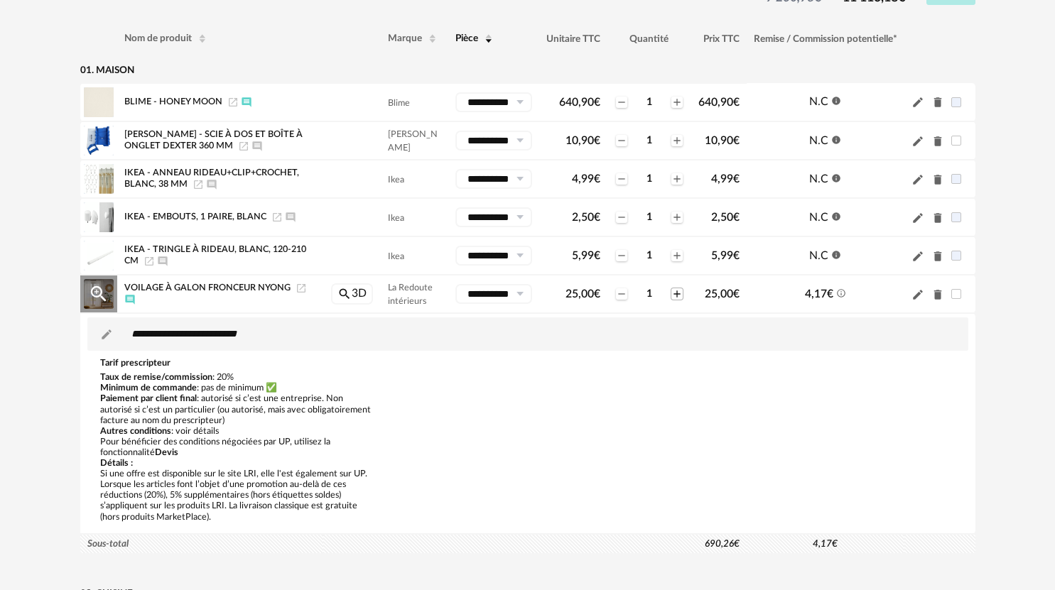
click at [675, 292] on icon "Plus icon" at bounding box center [676, 294] width 6 height 6
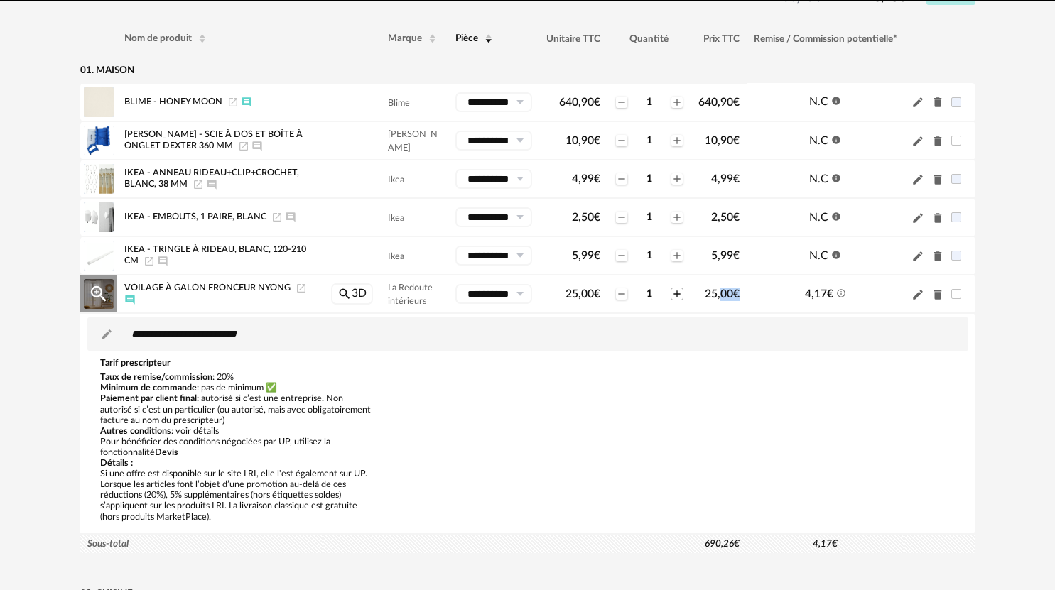
click at [675, 292] on icon "Plus icon" at bounding box center [676, 294] width 6 height 6
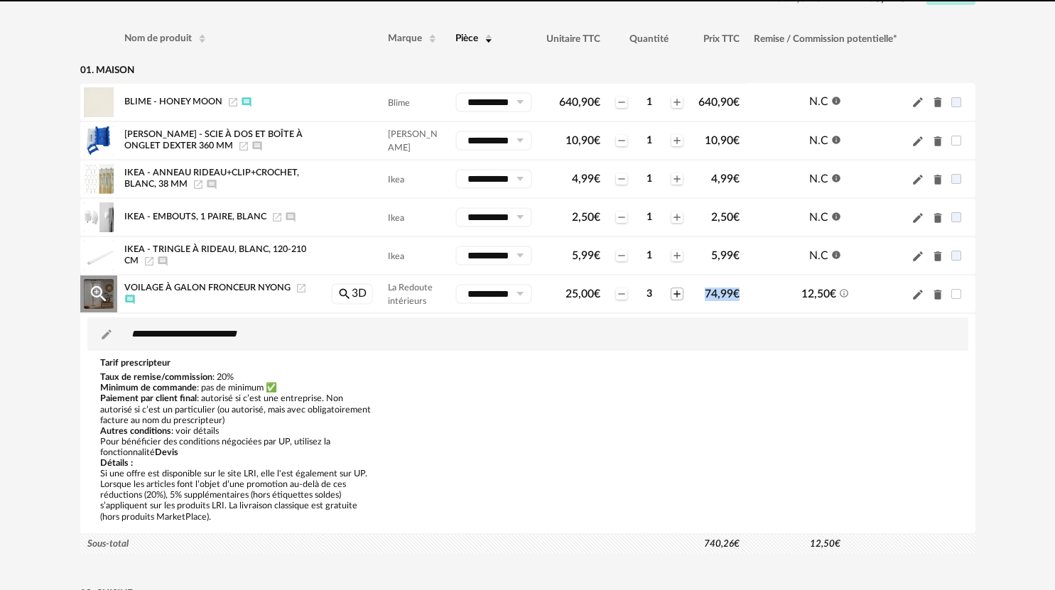
click at [676, 292] on icon "Plus icon" at bounding box center [676, 294] width 6 height 6
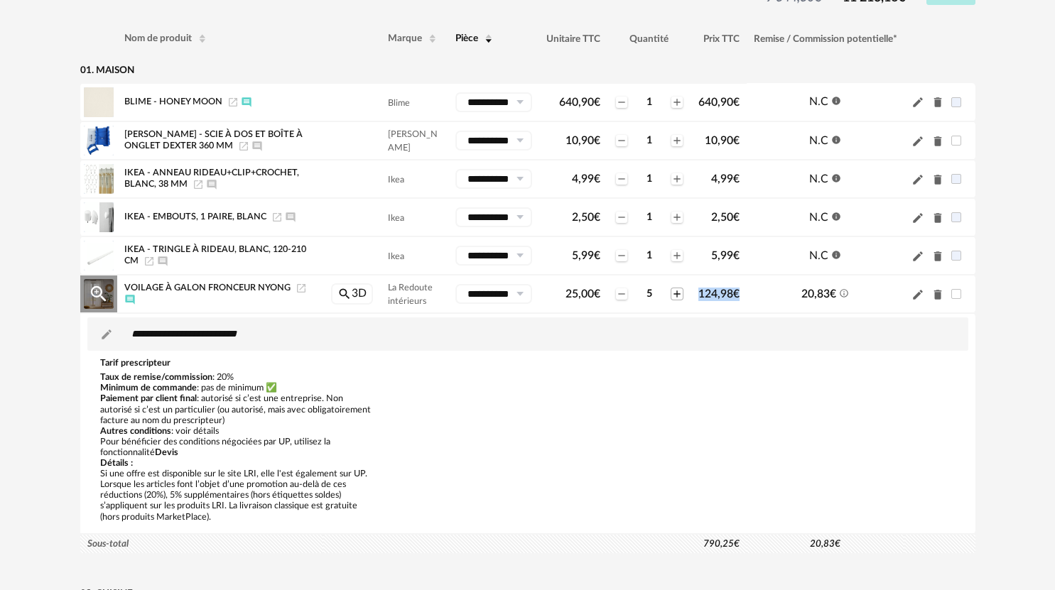
click at [676, 292] on icon "Plus icon" at bounding box center [676, 294] width 6 height 6
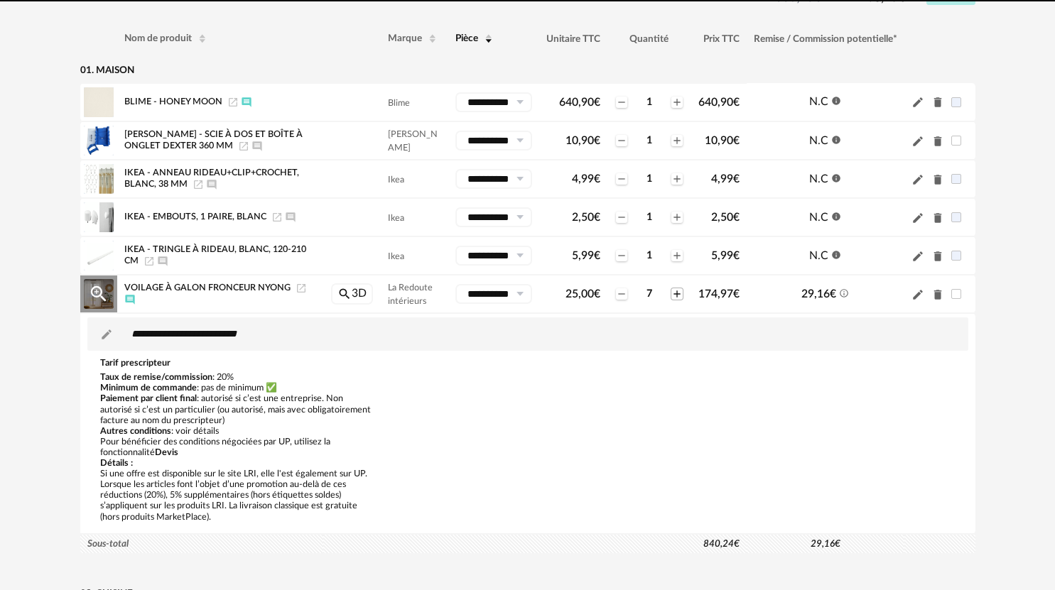
click at [675, 294] on icon "Plus icon" at bounding box center [676, 294] width 6 height 6
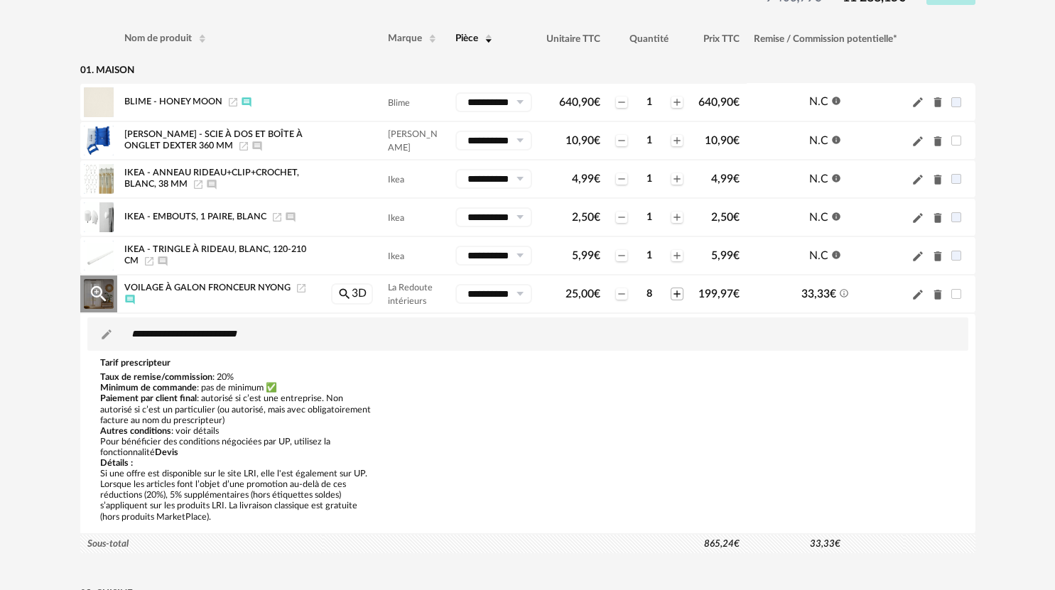
click at [675, 294] on icon "Plus icon" at bounding box center [676, 294] width 6 height 6
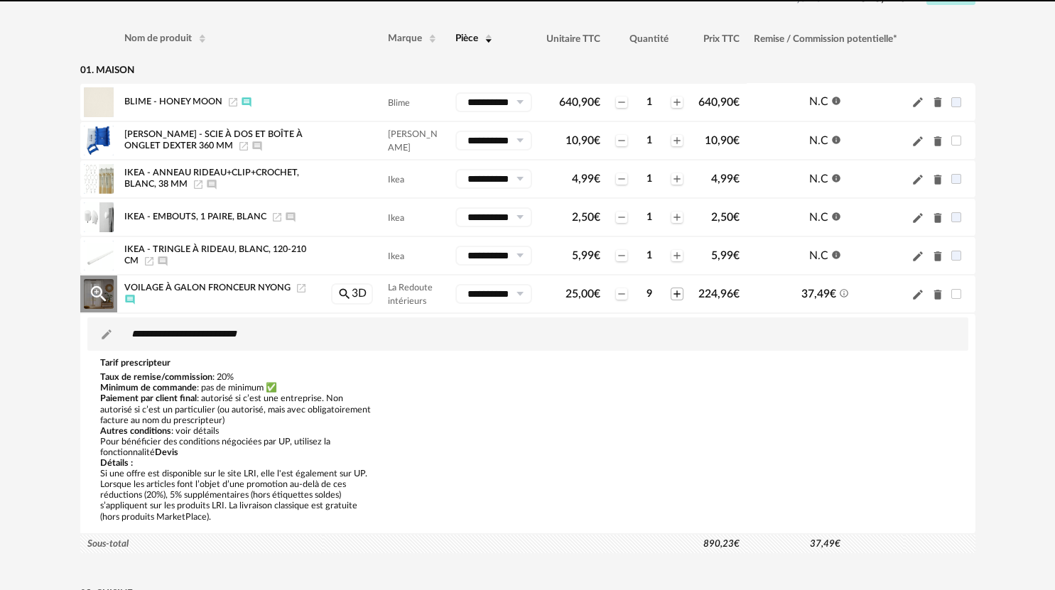
click at [675, 294] on icon "Plus icon" at bounding box center [676, 294] width 6 height 6
click at [675, 293] on icon "Plus icon" at bounding box center [676, 294] width 6 height 6
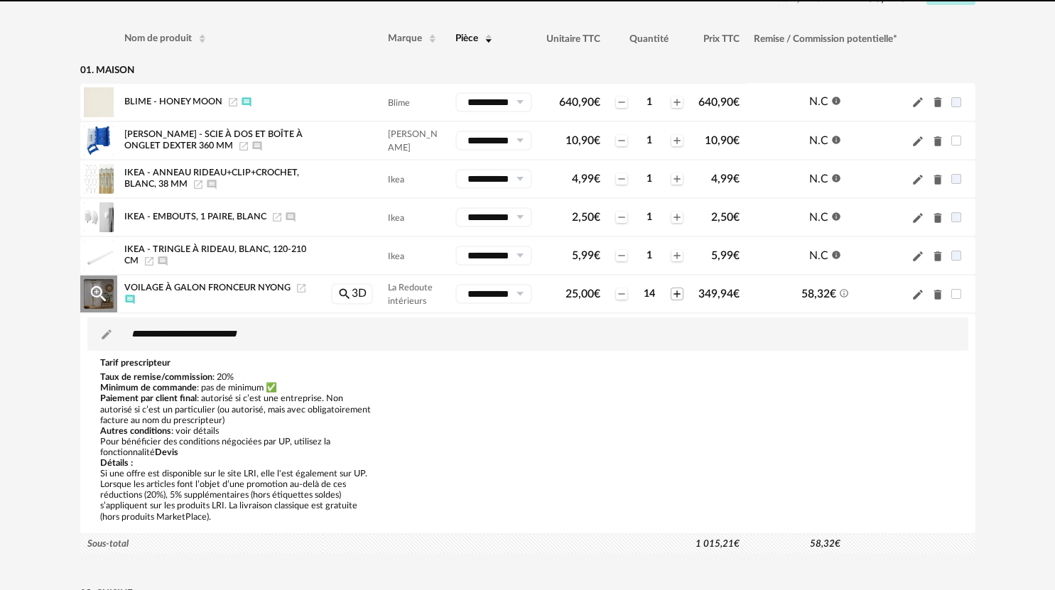
click at [675, 293] on icon "Plus icon" at bounding box center [676, 294] width 6 height 6
click at [674, 293] on icon "Plus icon" at bounding box center [676, 293] width 11 height 11
click at [675, 293] on icon "Plus icon" at bounding box center [676, 293] width 11 height 11
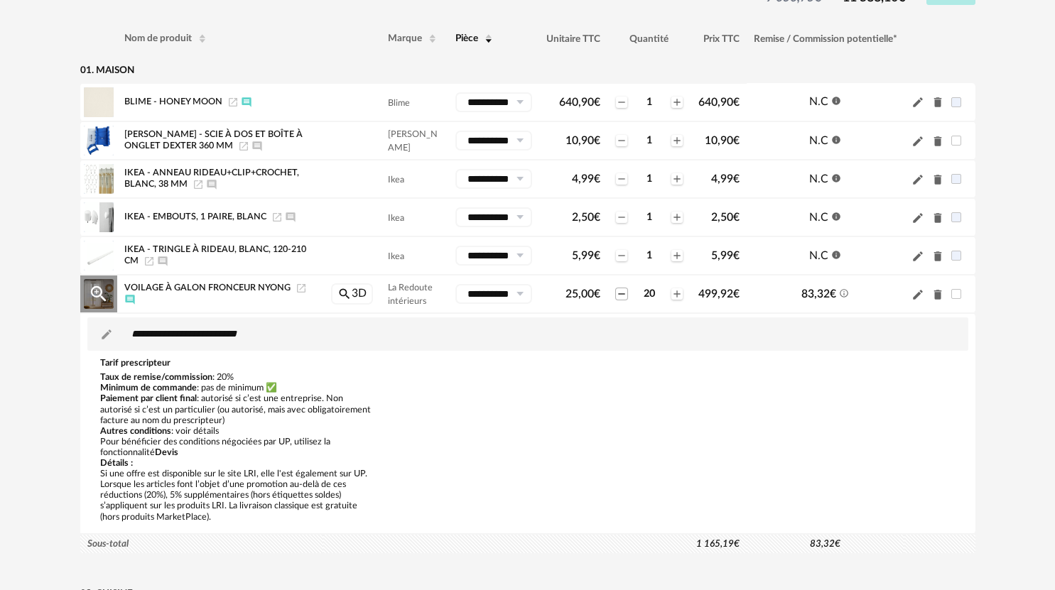
click at [618, 297] on icon "Minus icon" at bounding box center [621, 293] width 11 height 11
click at [622, 294] on icon "Minus icon" at bounding box center [621, 293] width 6 height 1
click at [674, 262] on div "Minus icon 1 Plus icon" at bounding box center [649, 256] width 70 height 16
click at [675, 257] on icon "Plus icon" at bounding box center [676, 255] width 6 height 6
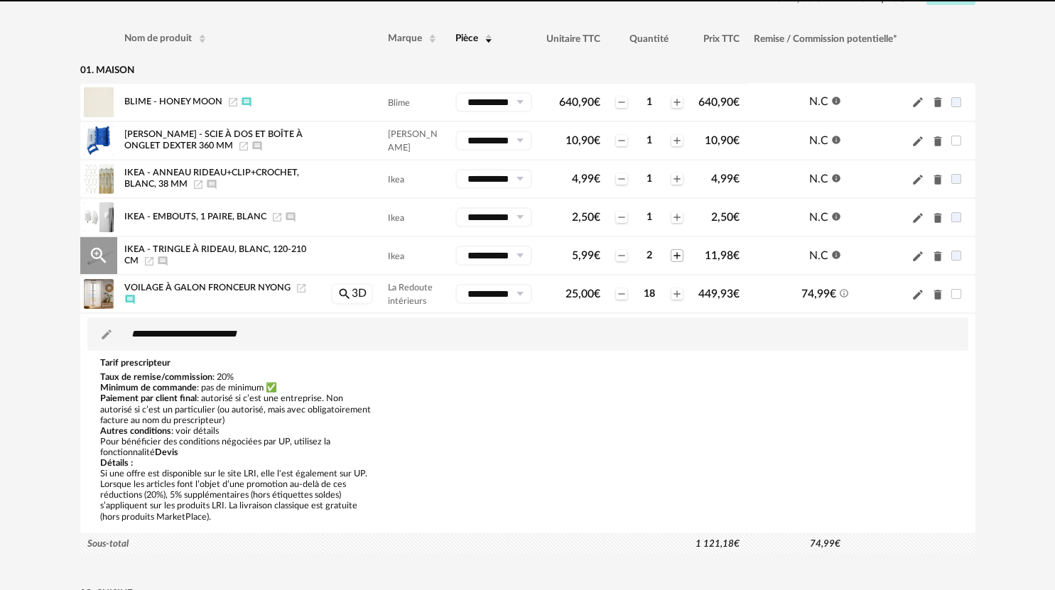
click at [677, 256] on icon "Plus icon" at bounding box center [676, 255] width 11 height 11
click at [676, 259] on icon "Plus icon" at bounding box center [676, 255] width 11 height 11
click at [676, 258] on icon "Plus icon" at bounding box center [676, 255] width 11 height 11
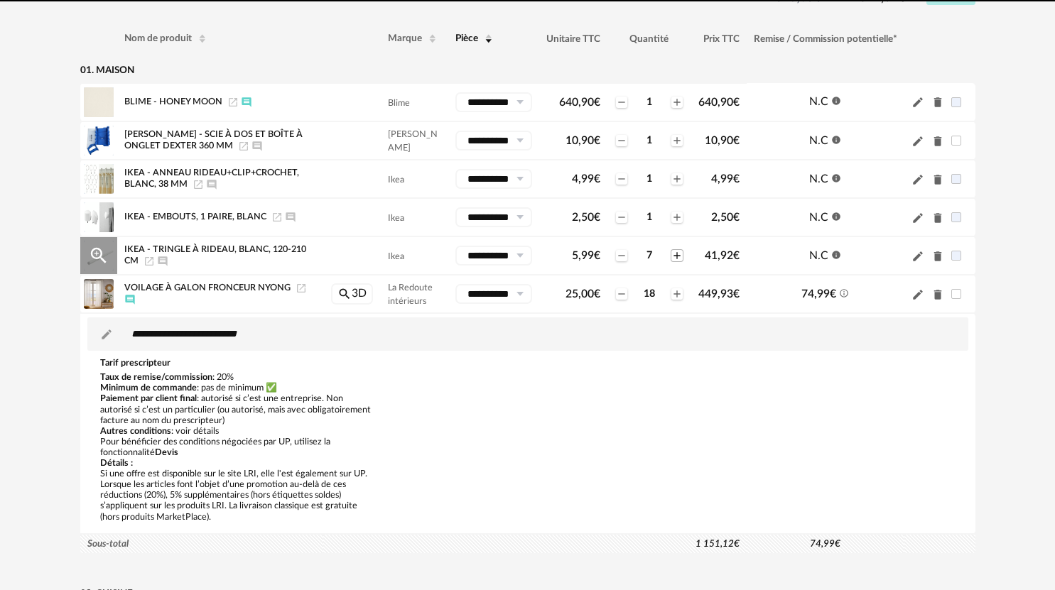
click at [676, 258] on icon "Plus icon" at bounding box center [676, 255] width 11 height 11
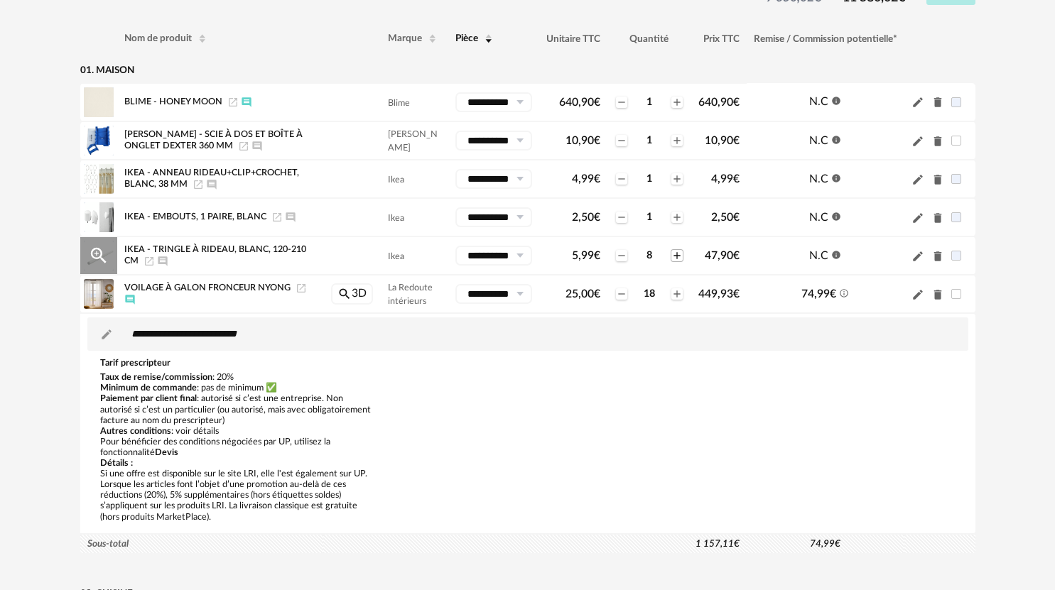
click at [676, 258] on icon "Plus icon" at bounding box center [676, 255] width 11 height 11
click at [681, 217] on icon "Plus icon" at bounding box center [676, 217] width 11 height 11
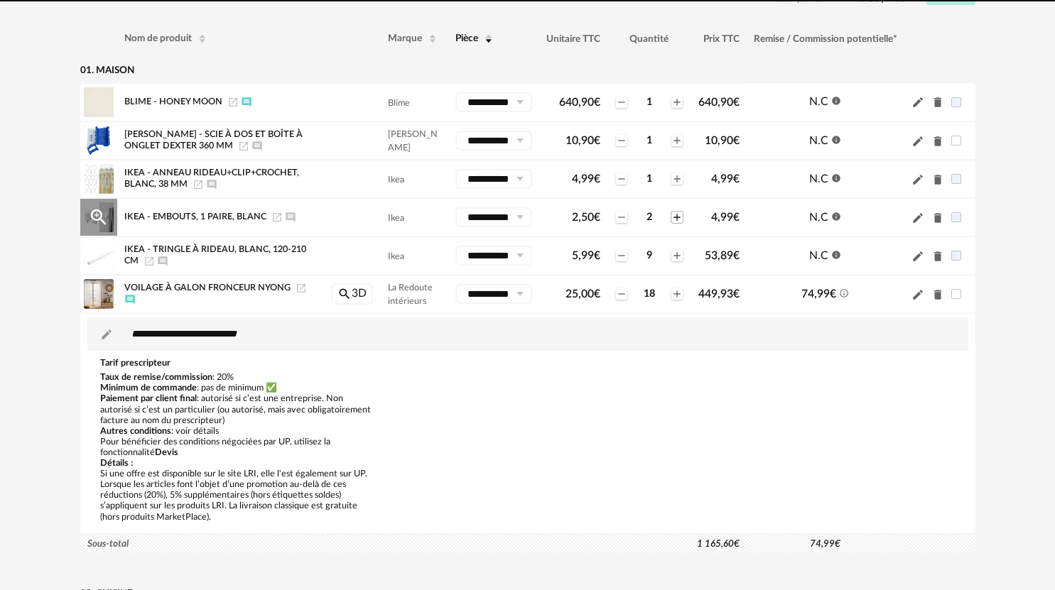
click at [681, 216] on icon "Plus icon" at bounding box center [676, 217] width 11 height 11
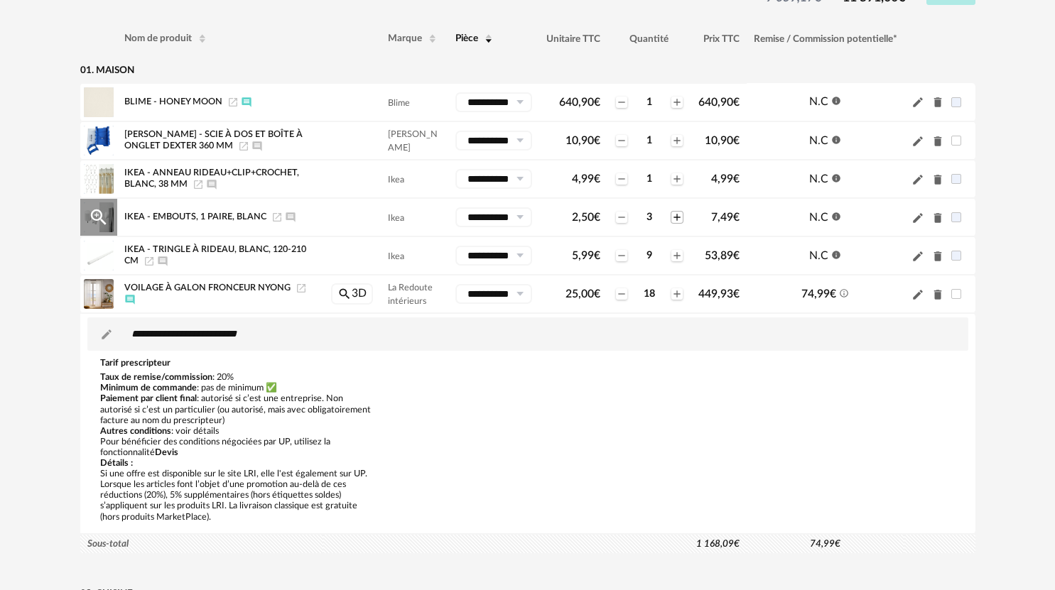
click at [676, 218] on icon "Plus icon" at bounding box center [676, 217] width 11 height 11
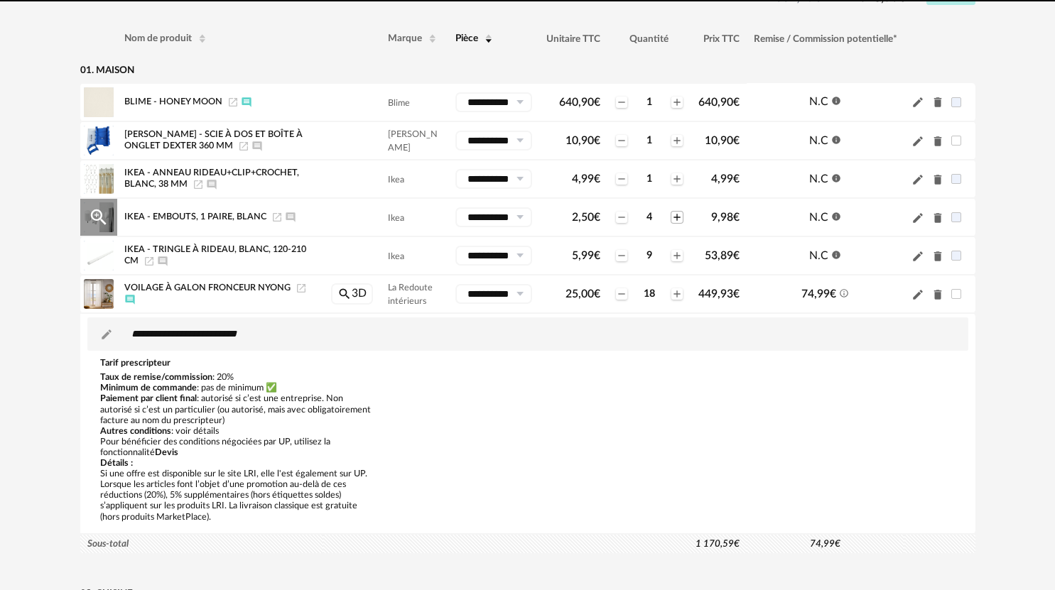
click at [676, 218] on icon "Plus icon" at bounding box center [676, 217] width 11 height 11
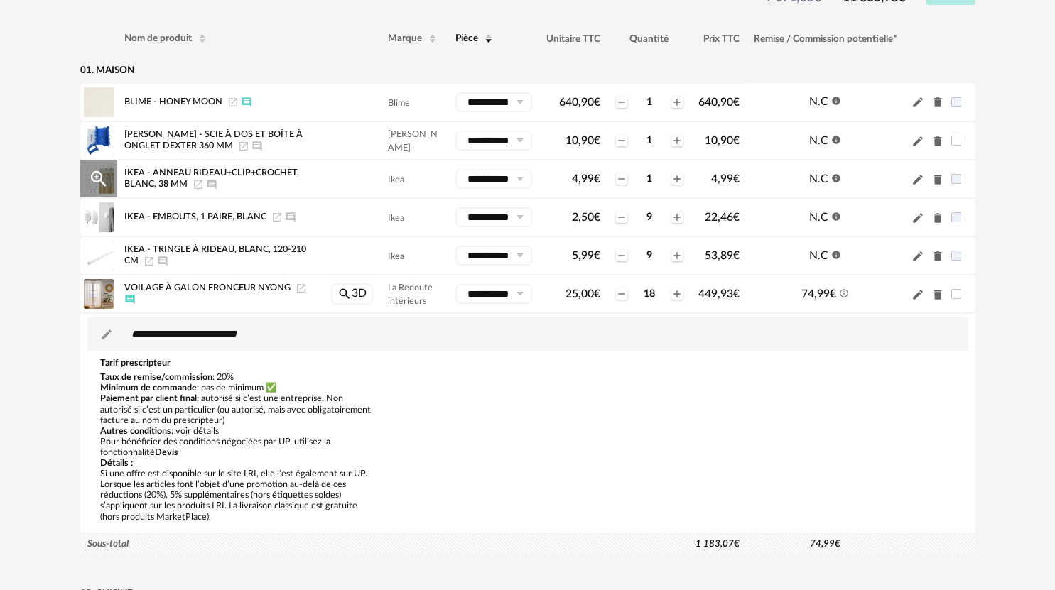
click at [202, 183] on icon "Launch icon" at bounding box center [198, 184] width 11 height 11
click at [676, 182] on icon "Plus icon" at bounding box center [676, 178] width 11 height 11
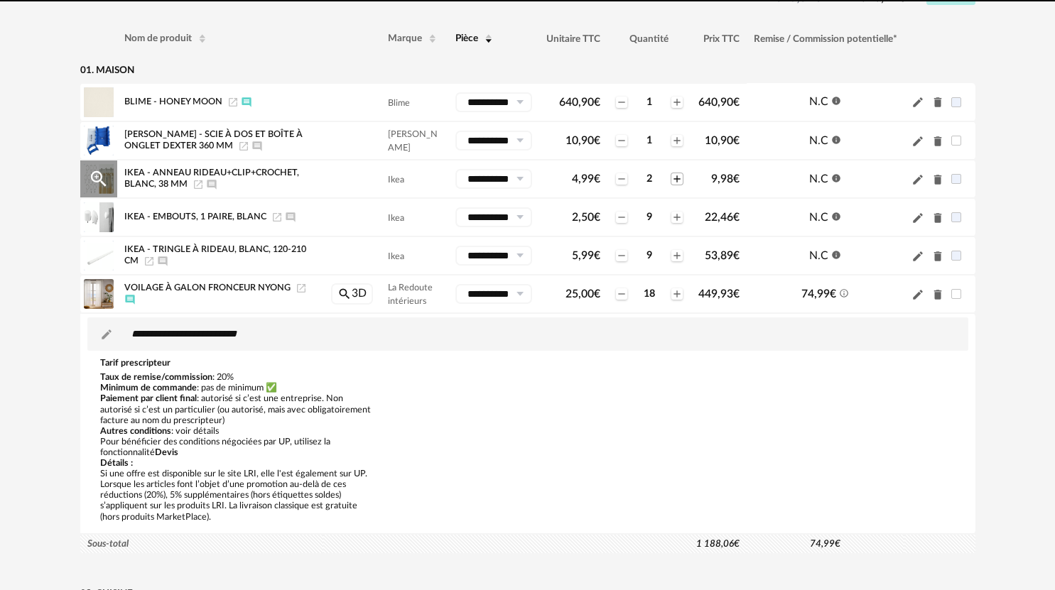
click at [673, 178] on icon "Plus icon" at bounding box center [676, 178] width 11 height 11
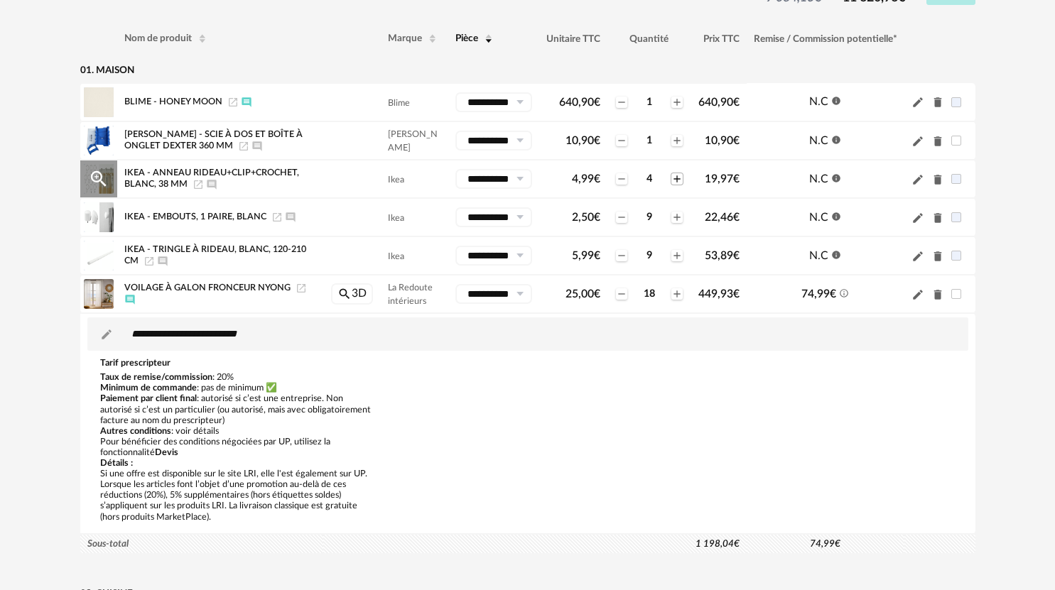
click at [673, 178] on icon "Plus icon" at bounding box center [676, 178] width 6 height 6
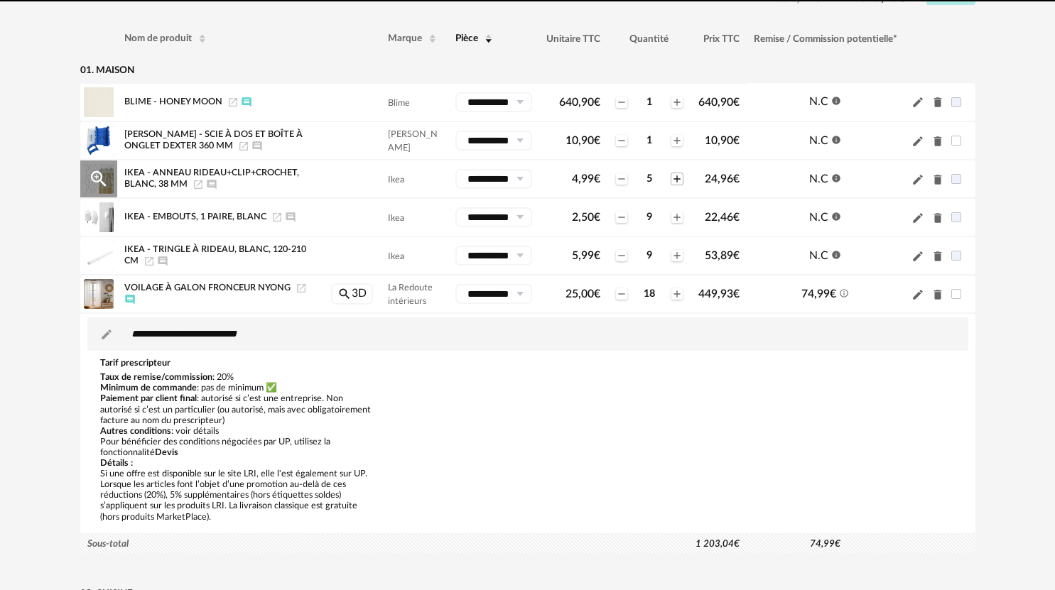
click at [673, 178] on icon "Plus icon" at bounding box center [676, 178] width 6 height 6
click at [673, 179] on icon "Plus icon" at bounding box center [676, 178] width 6 height 6
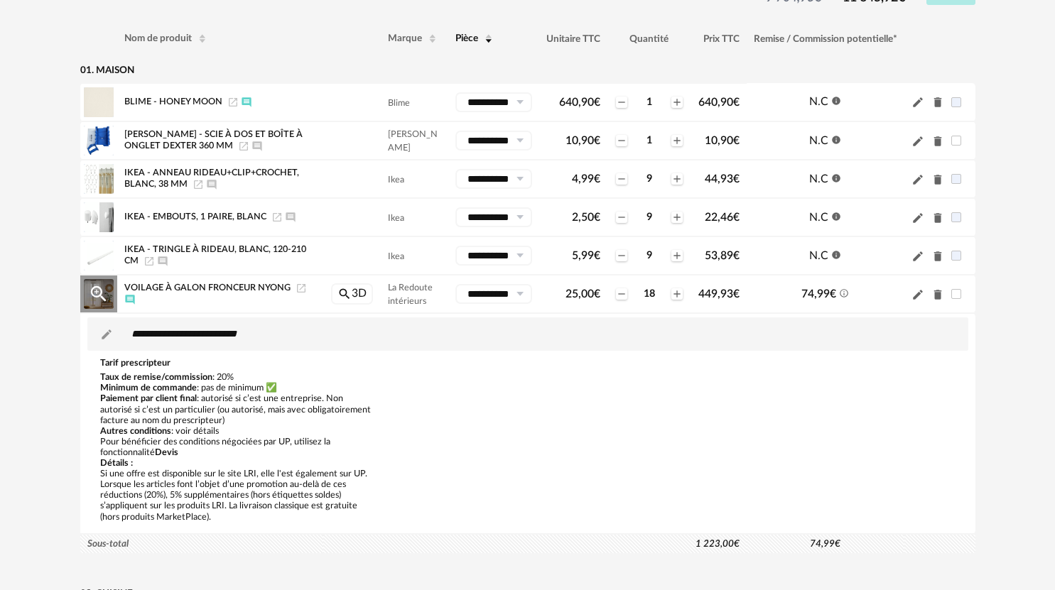
click at [136, 300] on div "Voilage À Galon Fronceur Nyong Launch icon Afficher/masquer le commentaire" at bounding box center [220, 294] width 192 height 23
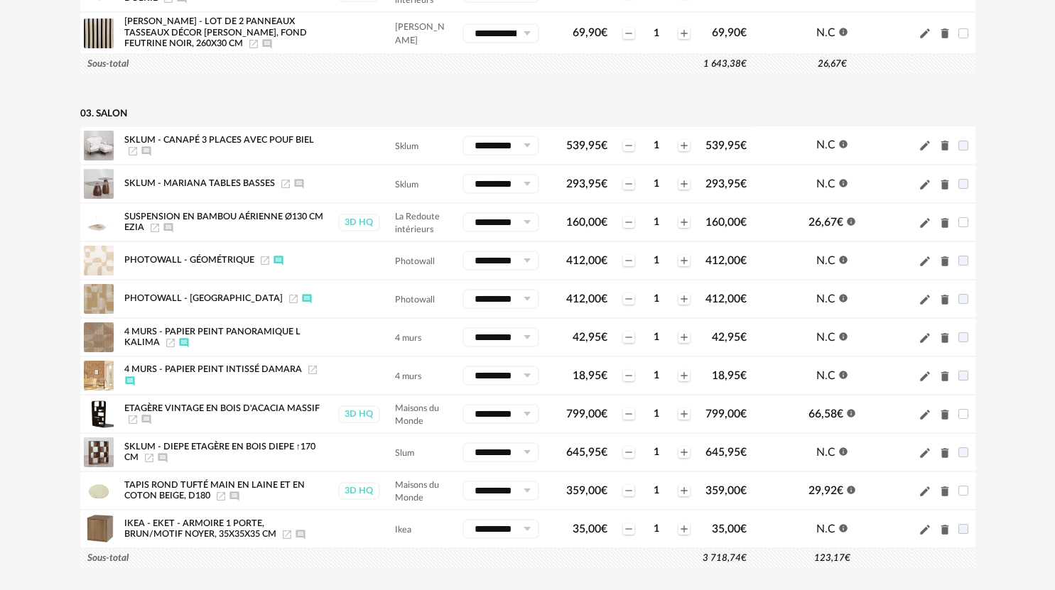
scroll to position [923, 0]
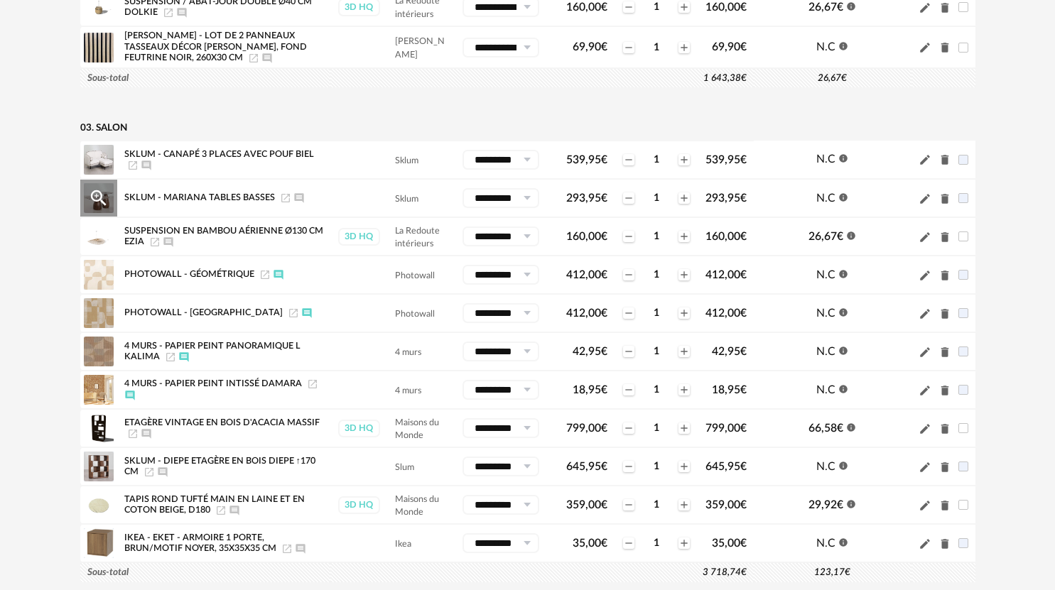
click at [95, 198] on icon "Magnify Plus Outline icon" at bounding box center [98, 198] width 21 height 21
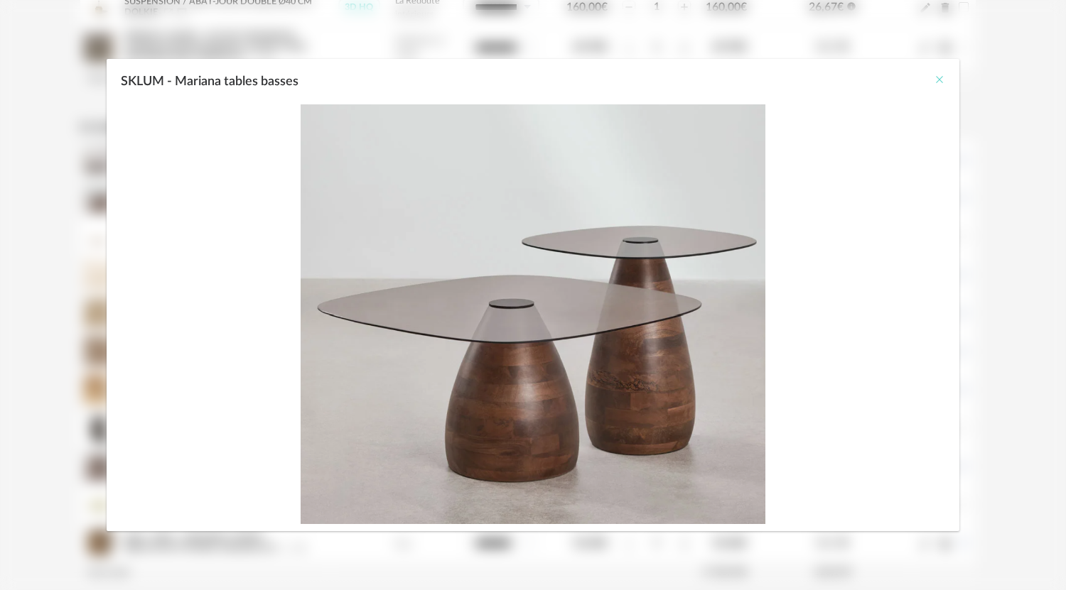
click at [934, 79] on icon "Close" at bounding box center [938, 79] width 11 height 11
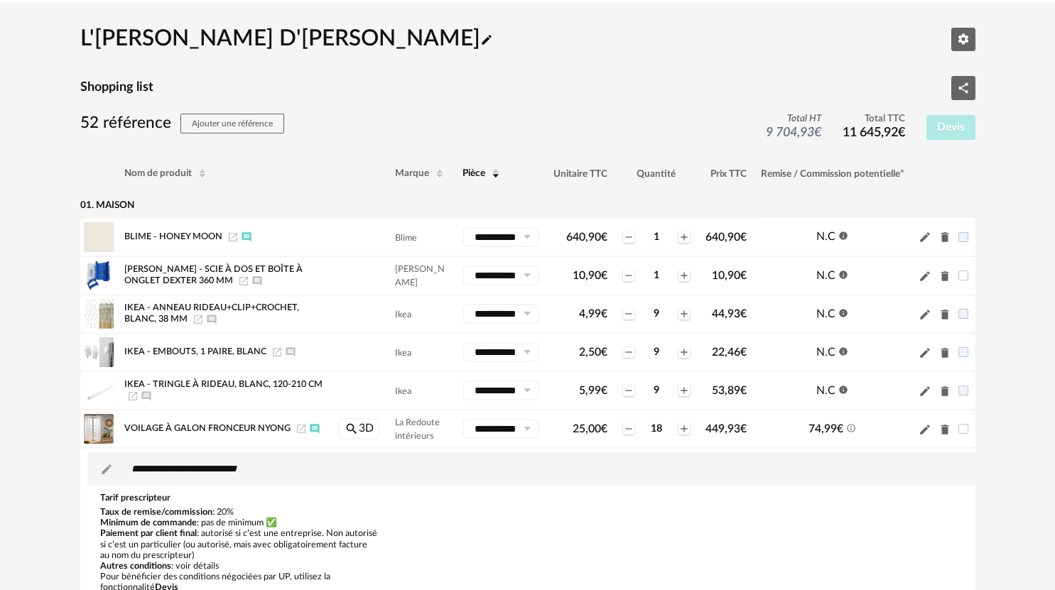
scroll to position [0, 0]
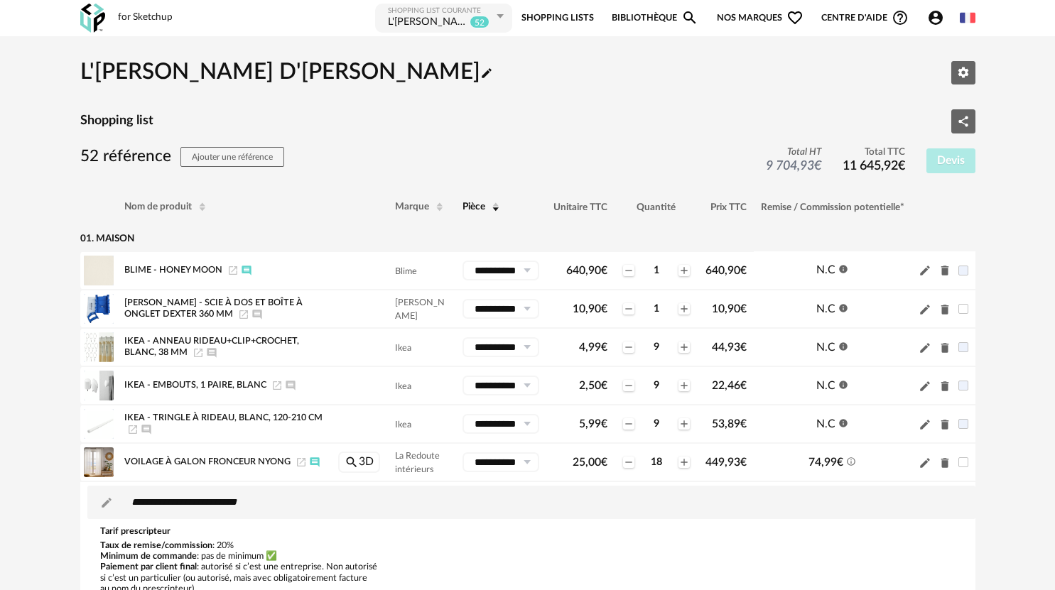
click at [933, 7] on div "**********" at bounding box center [628, 18] width 693 height 32
click at [933, 21] on icon "Account Circle icon" at bounding box center [935, 17] width 17 height 17
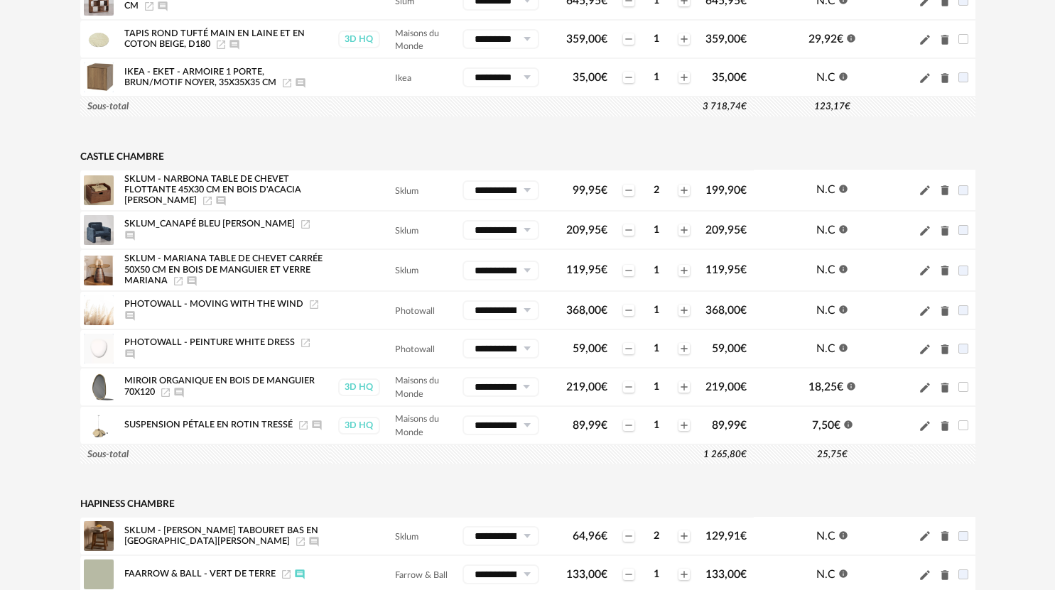
scroll to position [1137, 0]
